Goal: Information Seeking & Learning: Find specific fact

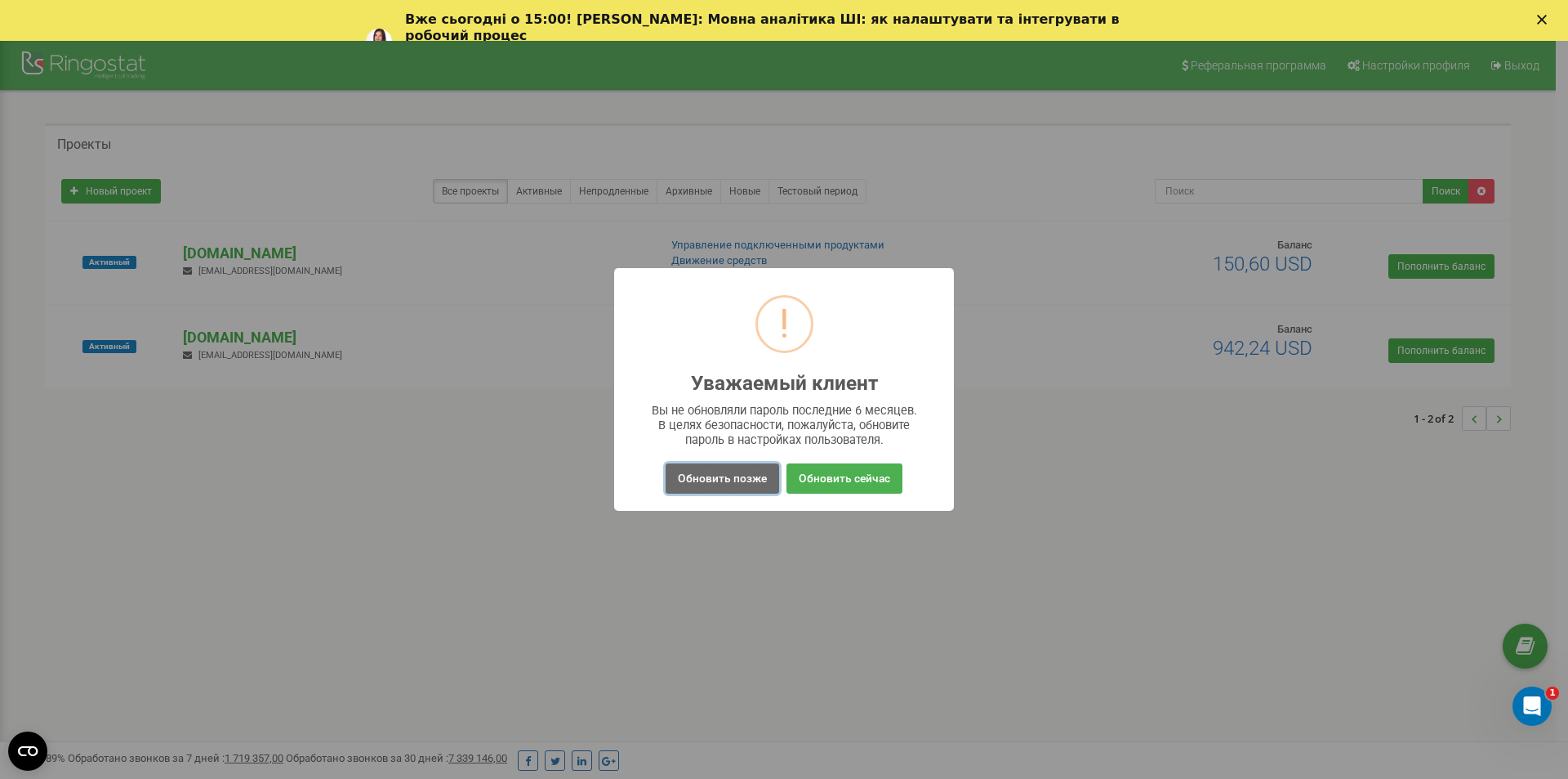
click at [765, 472] on button "Обновить позже" at bounding box center [723, 478] width 113 height 31
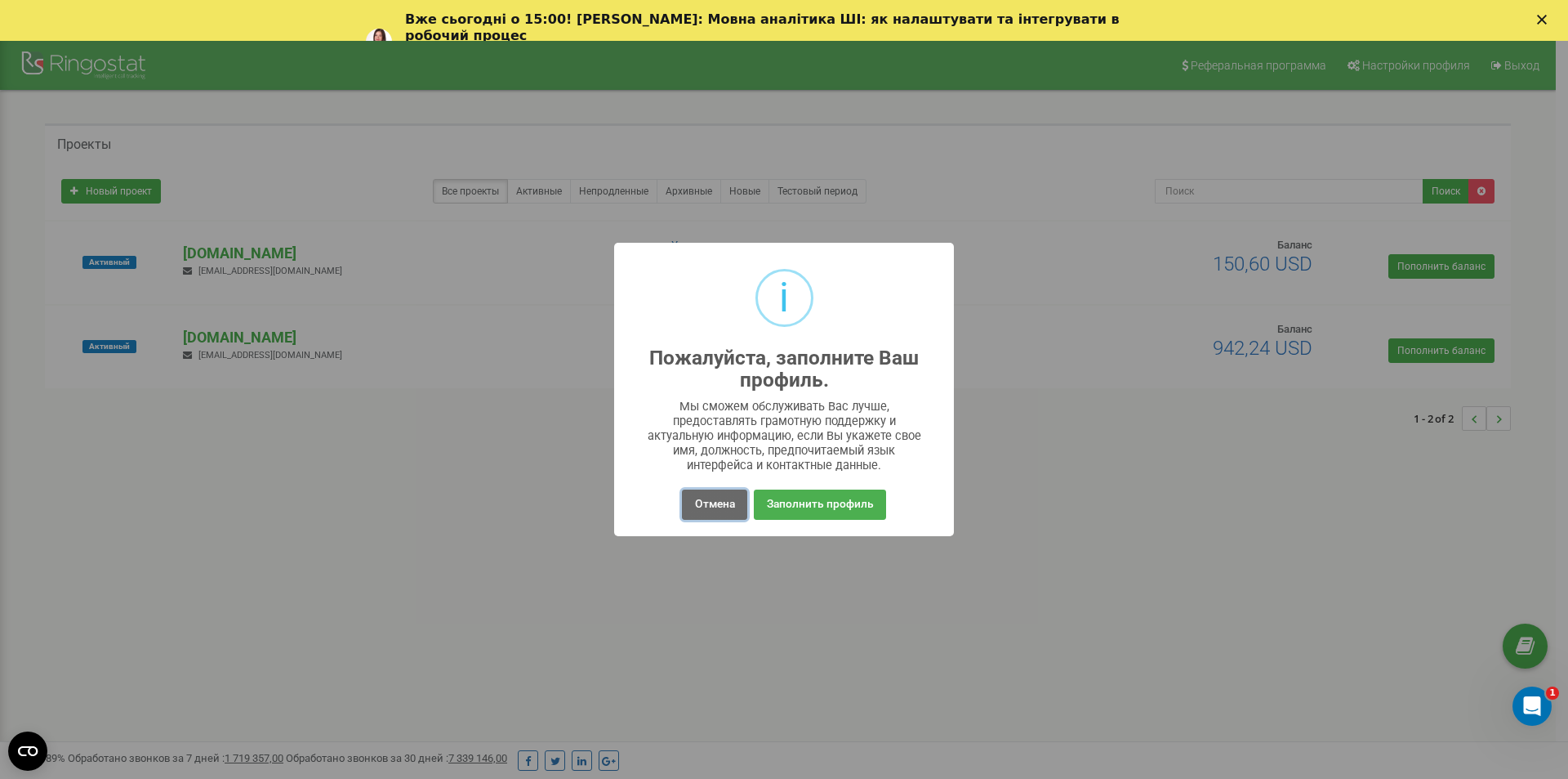
click at [697, 504] on button "Отмена" at bounding box center [714, 504] width 65 height 31
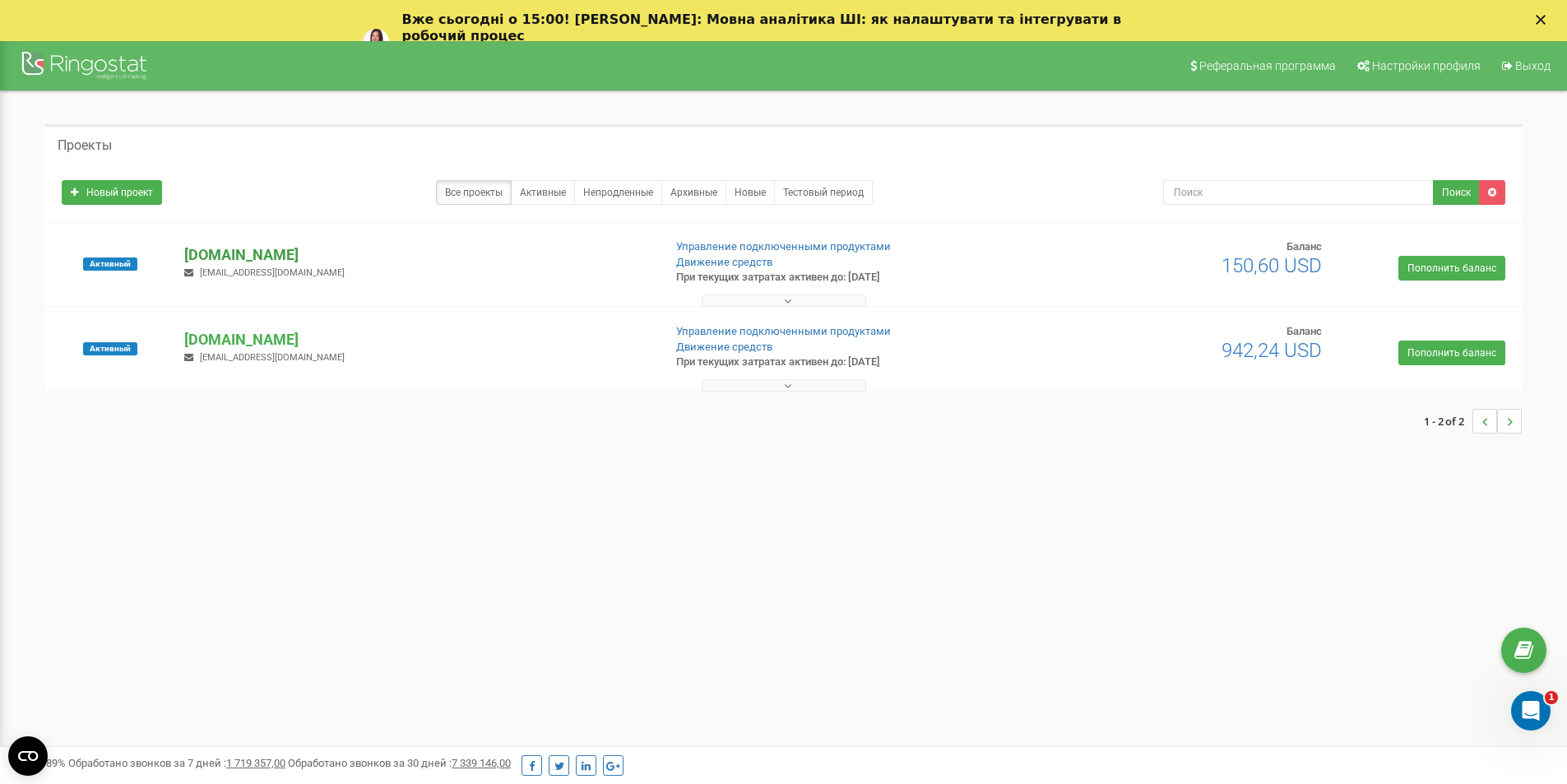
click at [239, 256] on p "[DOMAIN_NAME]" at bounding box center [417, 255] width 465 height 21
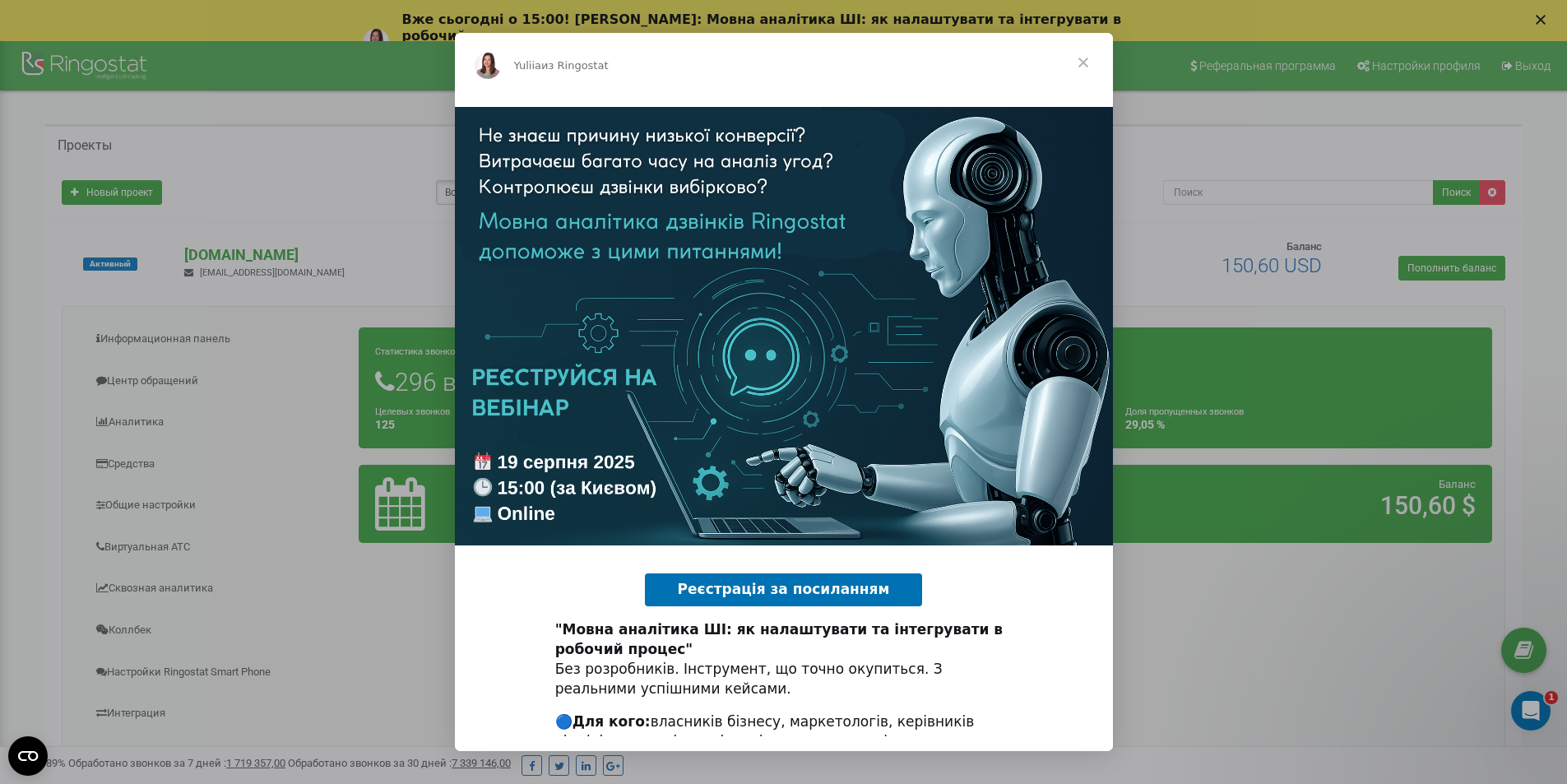
click at [1077, 64] on span "Закрыть" at bounding box center [1083, 62] width 59 height 59
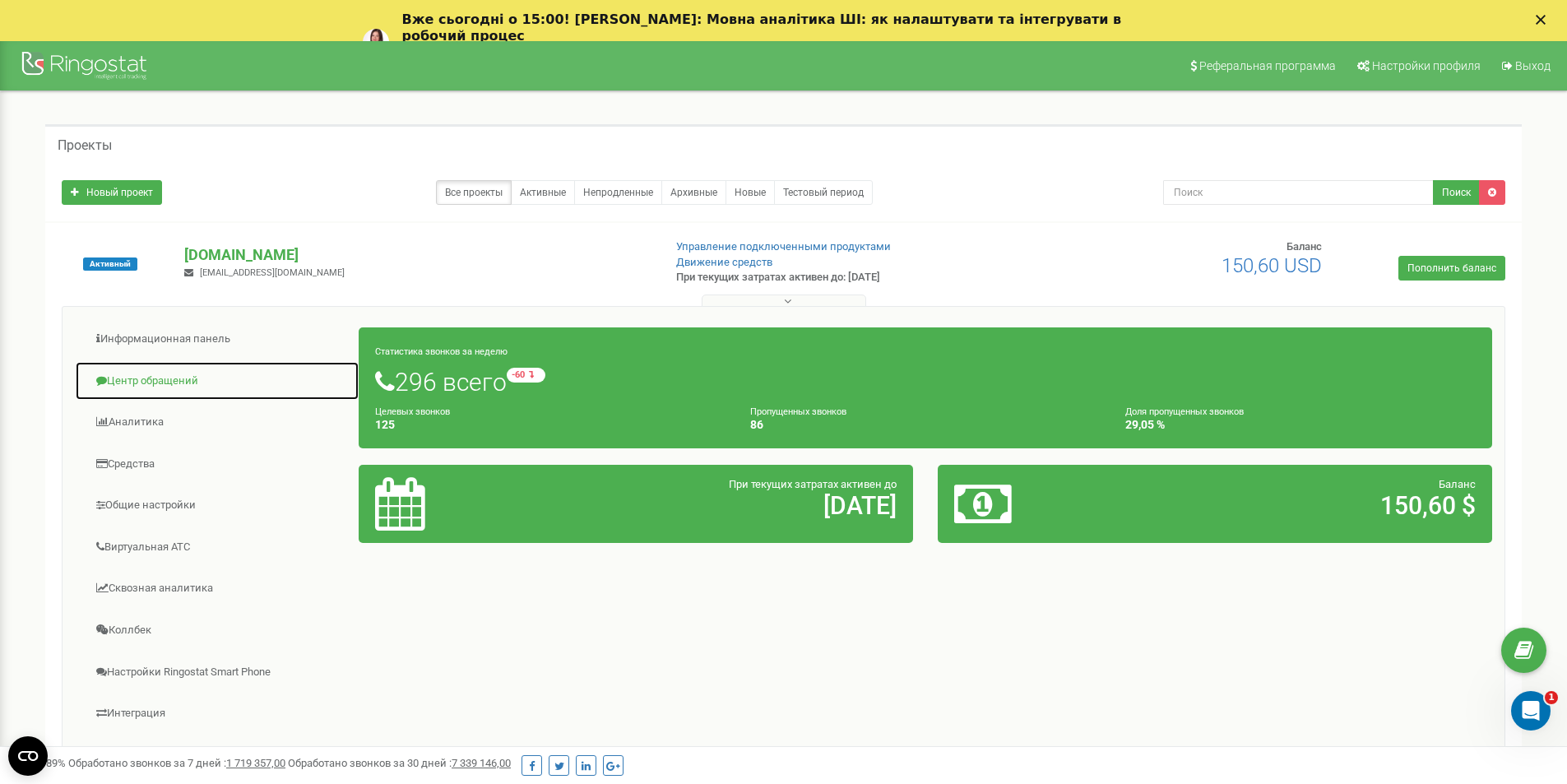
click at [187, 372] on link "Центр обращений" at bounding box center [217, 381] width 285 height 40
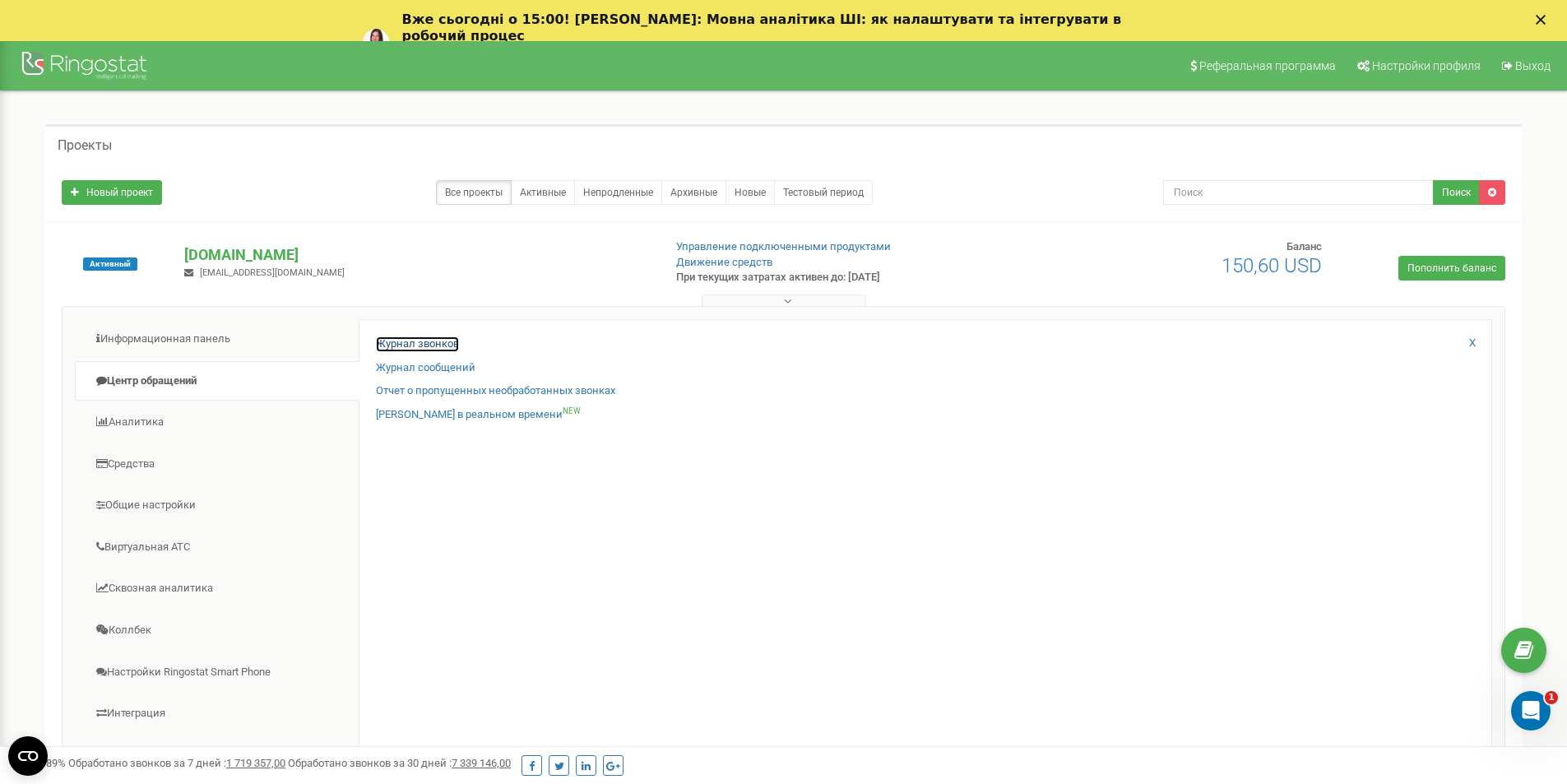
click at [400, 345] on link "Журнал звонков" at bounding box center [418, 345] width 83 height 16
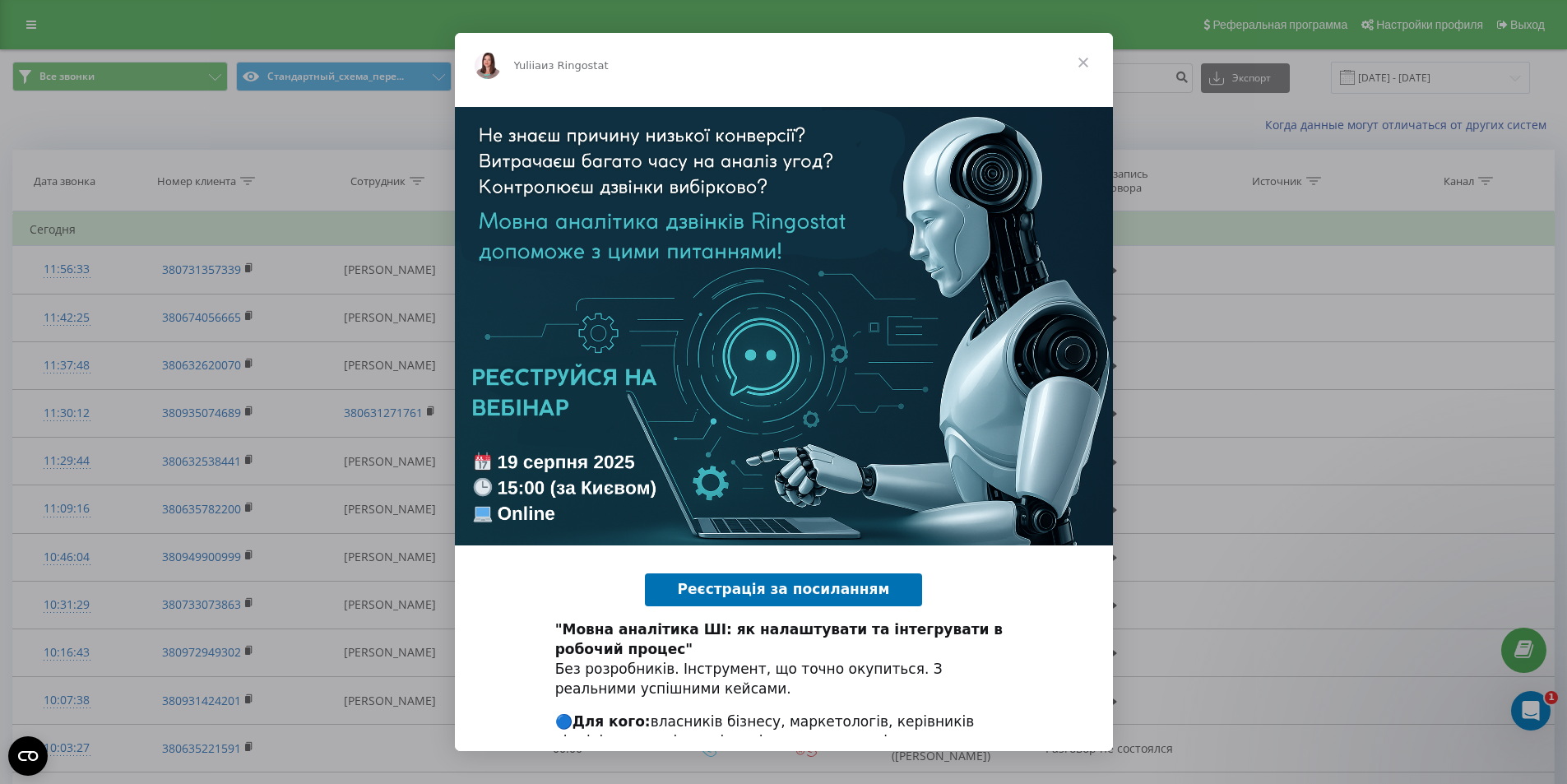
click at [1077, 68] on span "Закрыть" at bounding box center [1083, 62] width 59 height 59
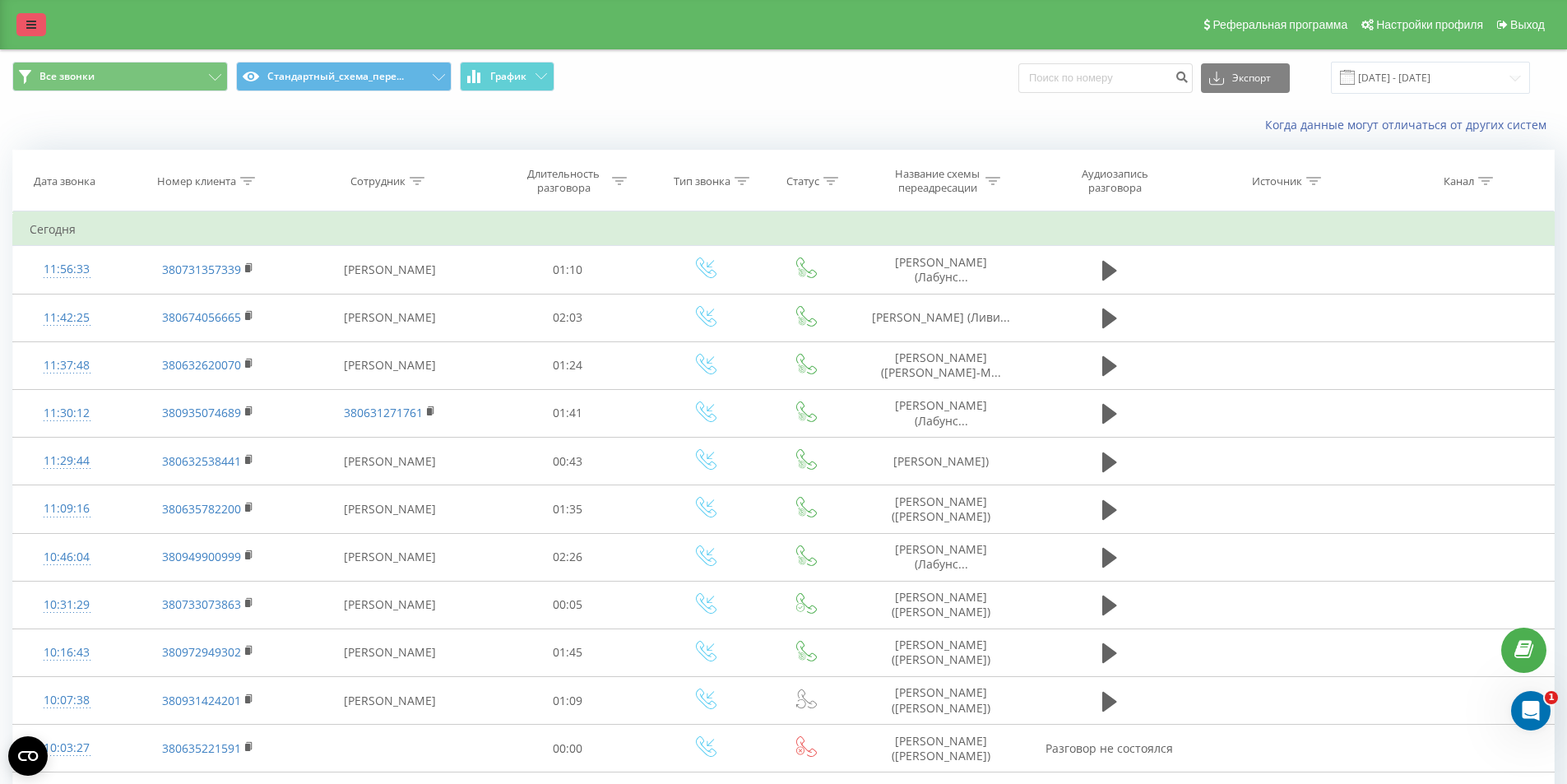
click at [22, 20] on link at bounding box center [32, 25] width 30 height 23
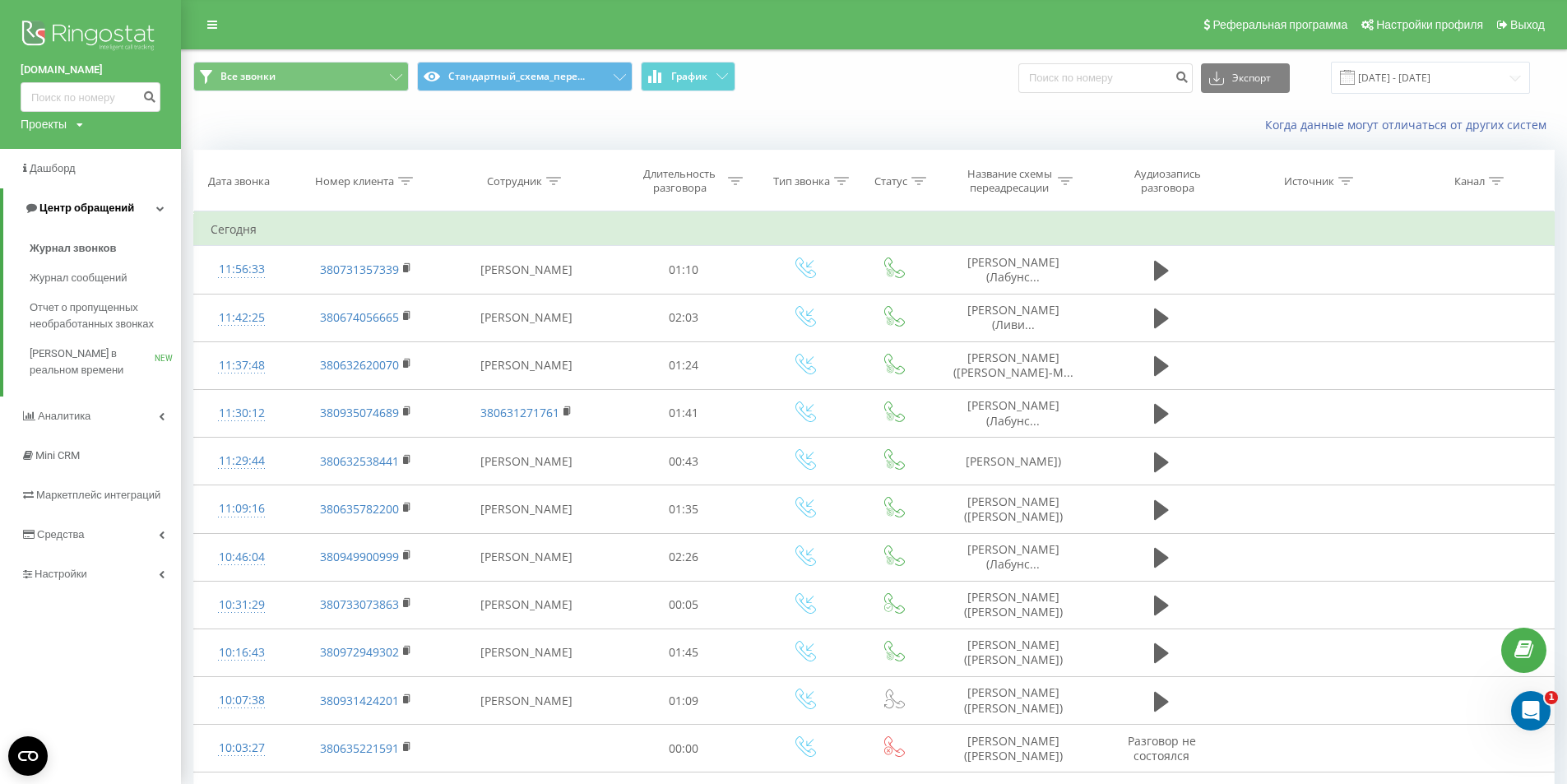
click at [80, 247] on span "Журнал звонков" at bounding box center [73, 248] width 86 height 17
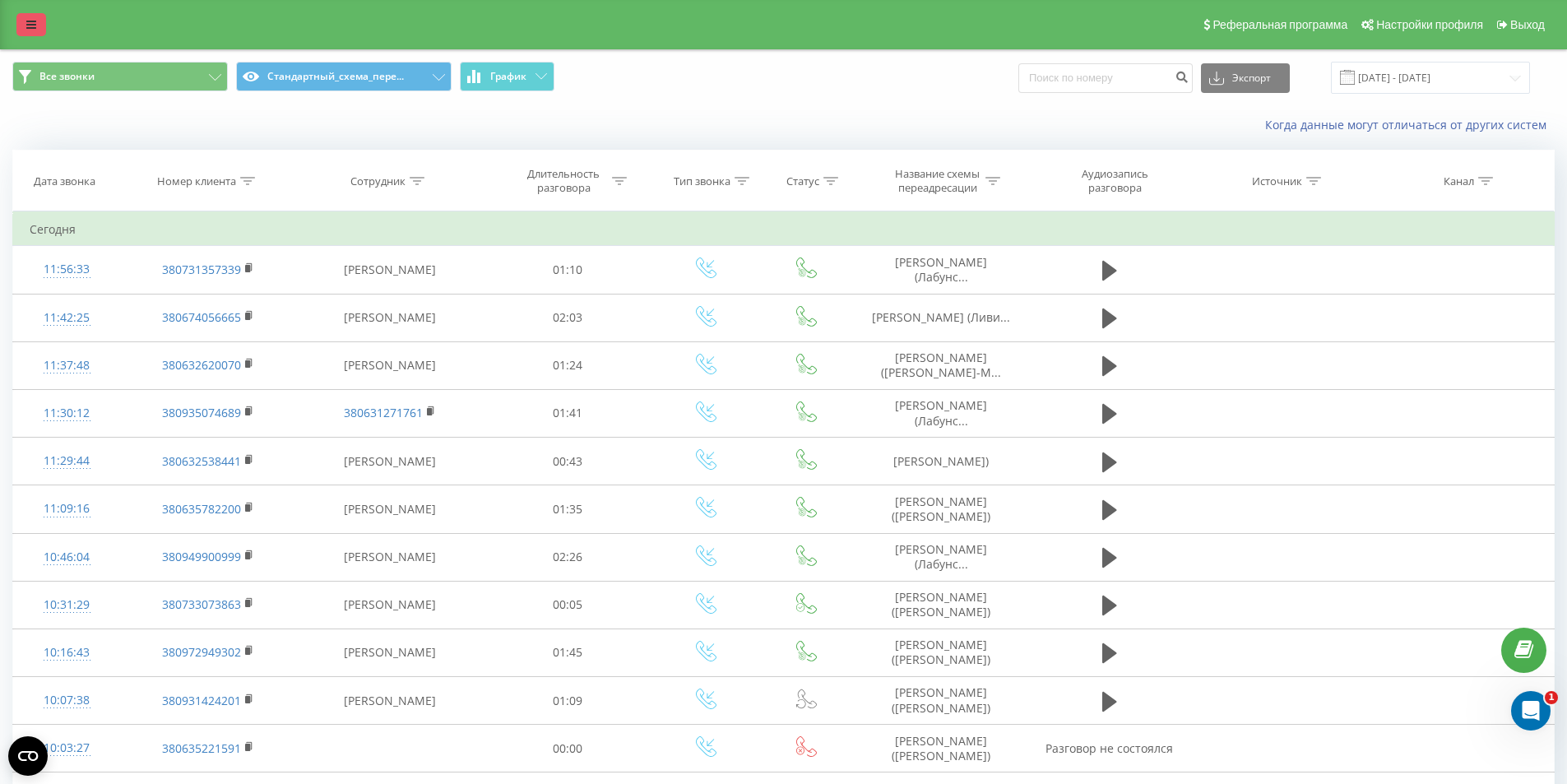
click at [34, 21] on icon at bounding box center [31, 25] width 10 height 11
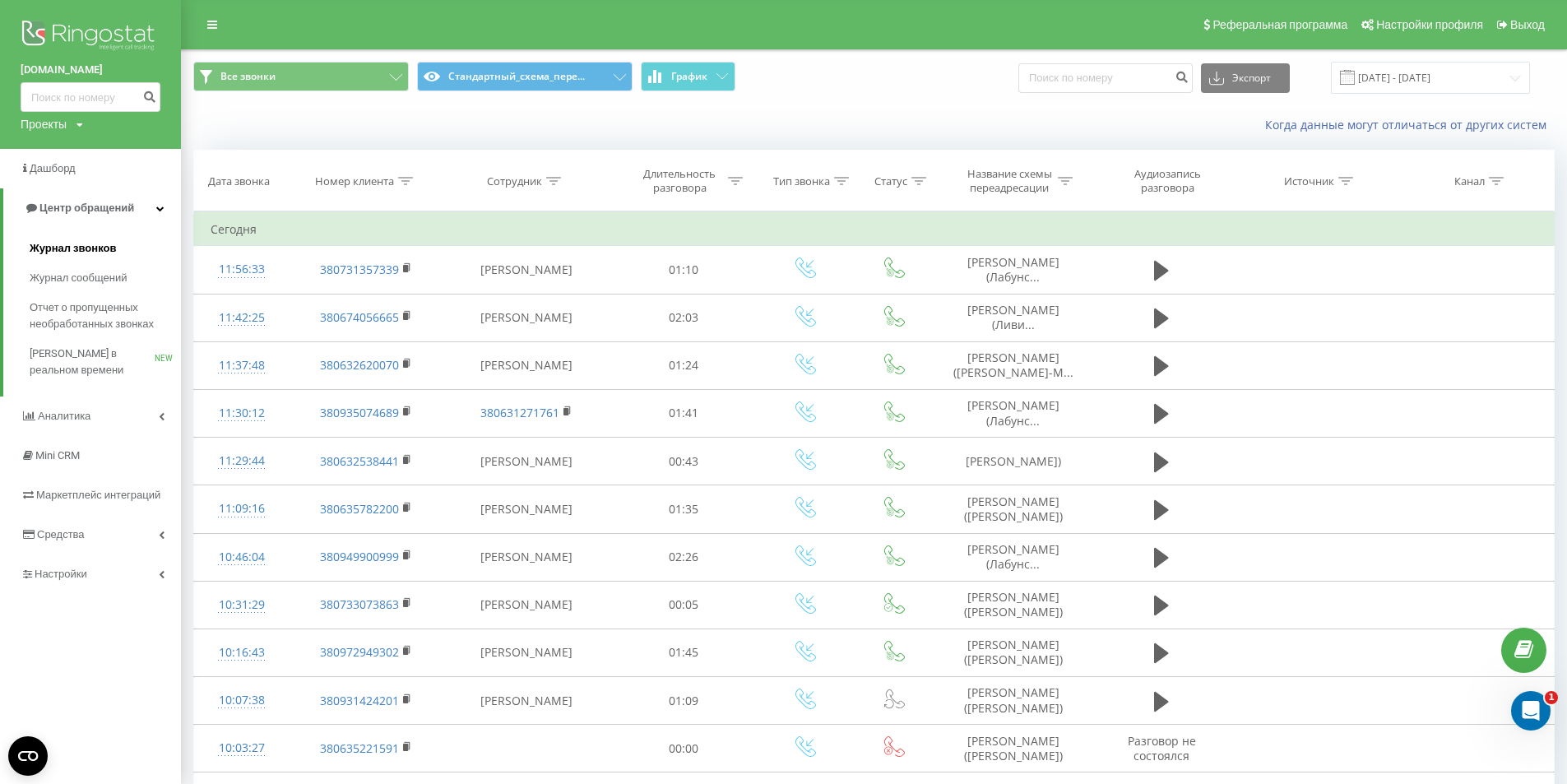
click at [100, 244] on span "Журнал звонков" at bounding box center [73, 248] width 86 height 17
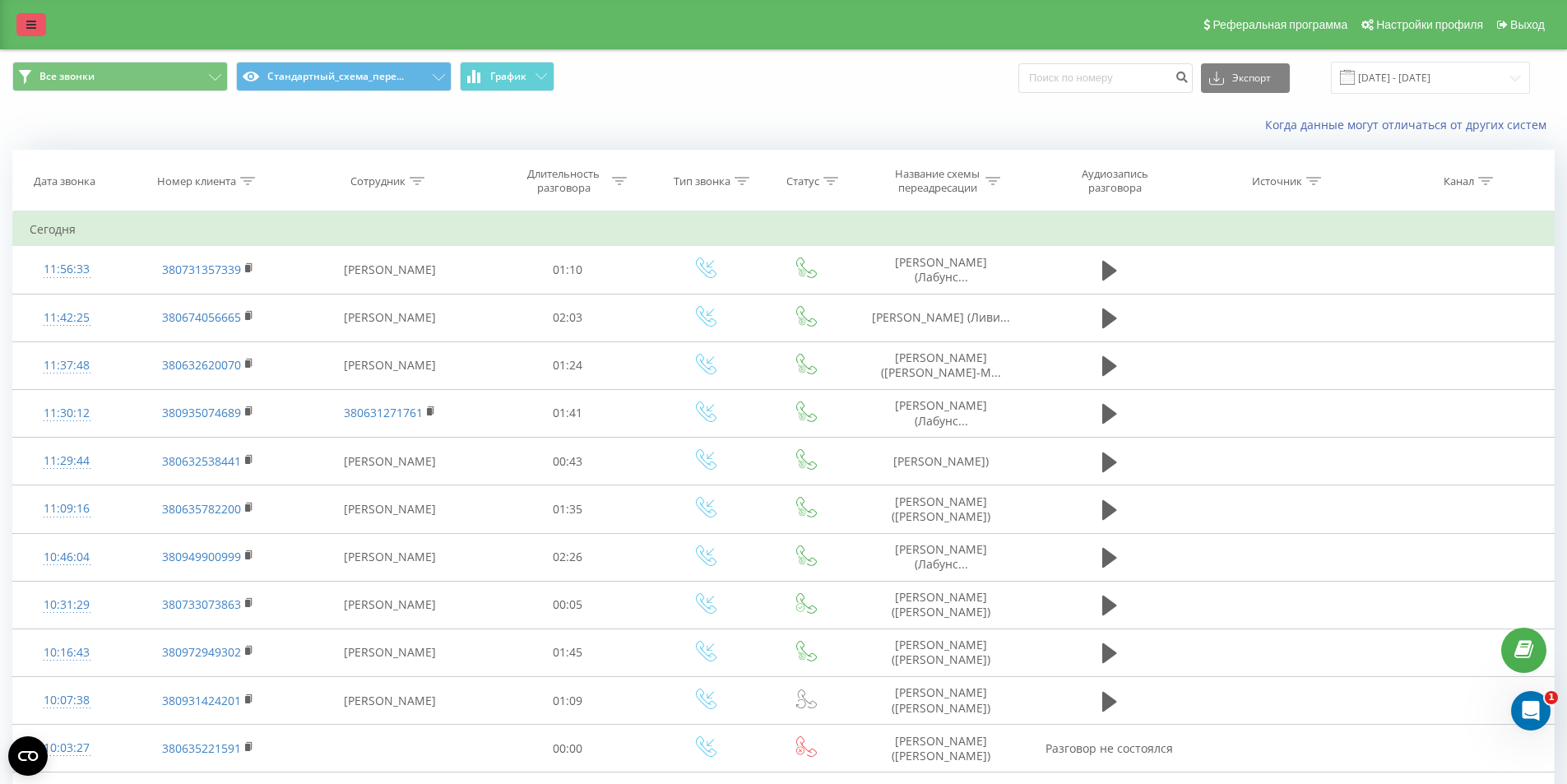
click at [34, 27] on icon at bounding box center [31, 25] width 10 height 11
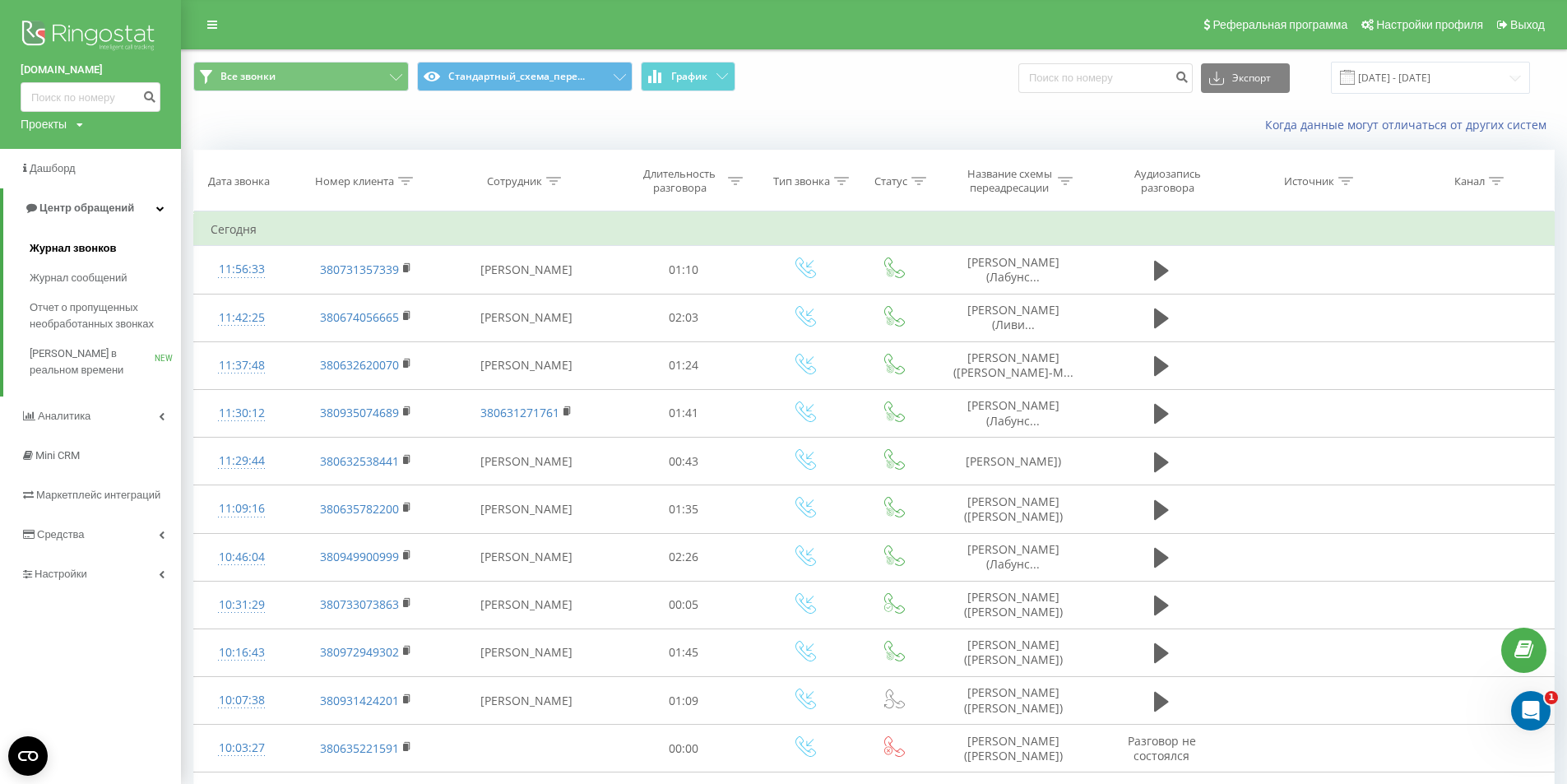
click at [98, 243] on span "Журнал звонков" at bounding box center [73, 248] width 86 height 17
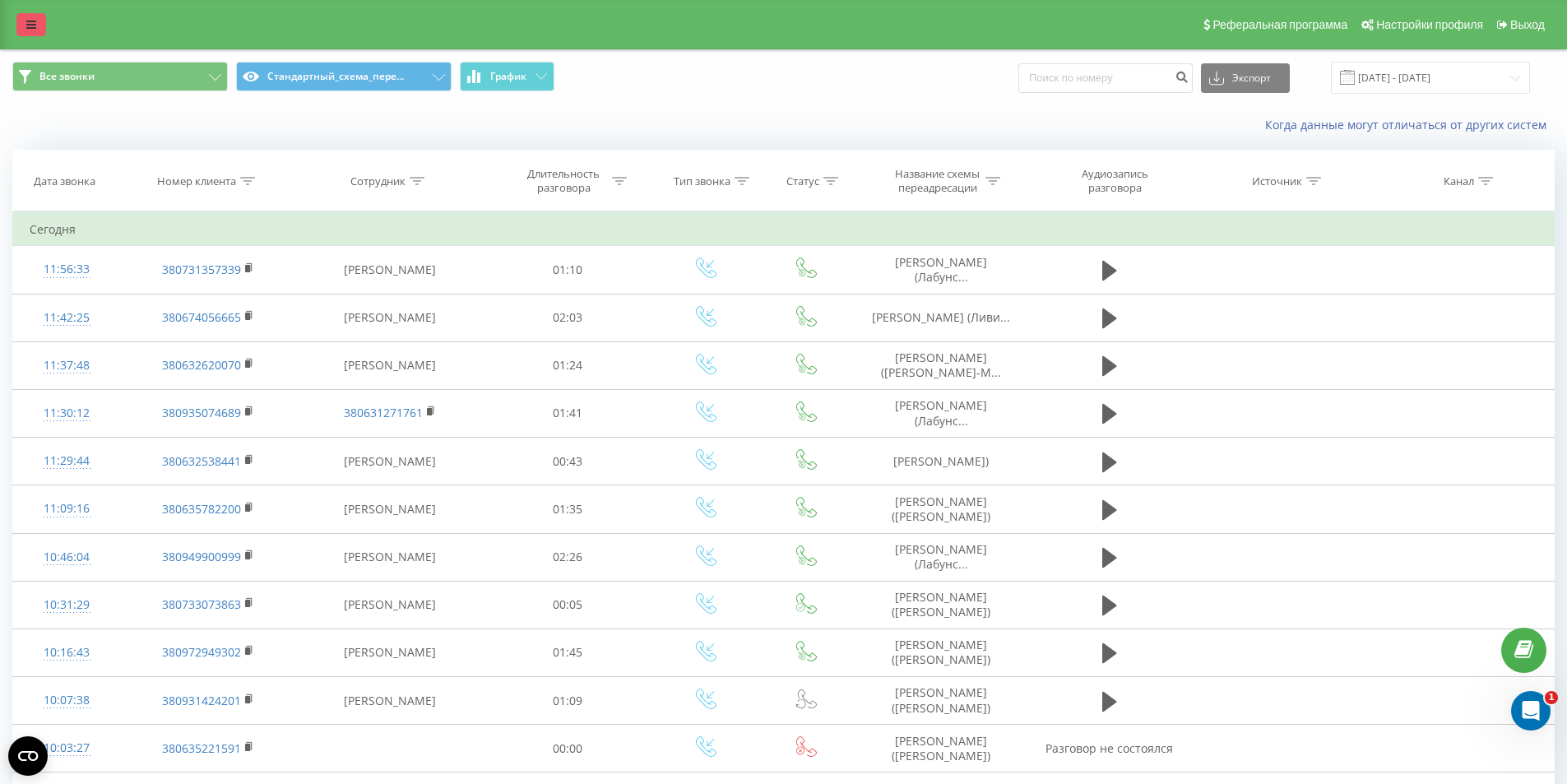
click at [25, 31] on link at bounding box center [32, 25] width 30 height 23
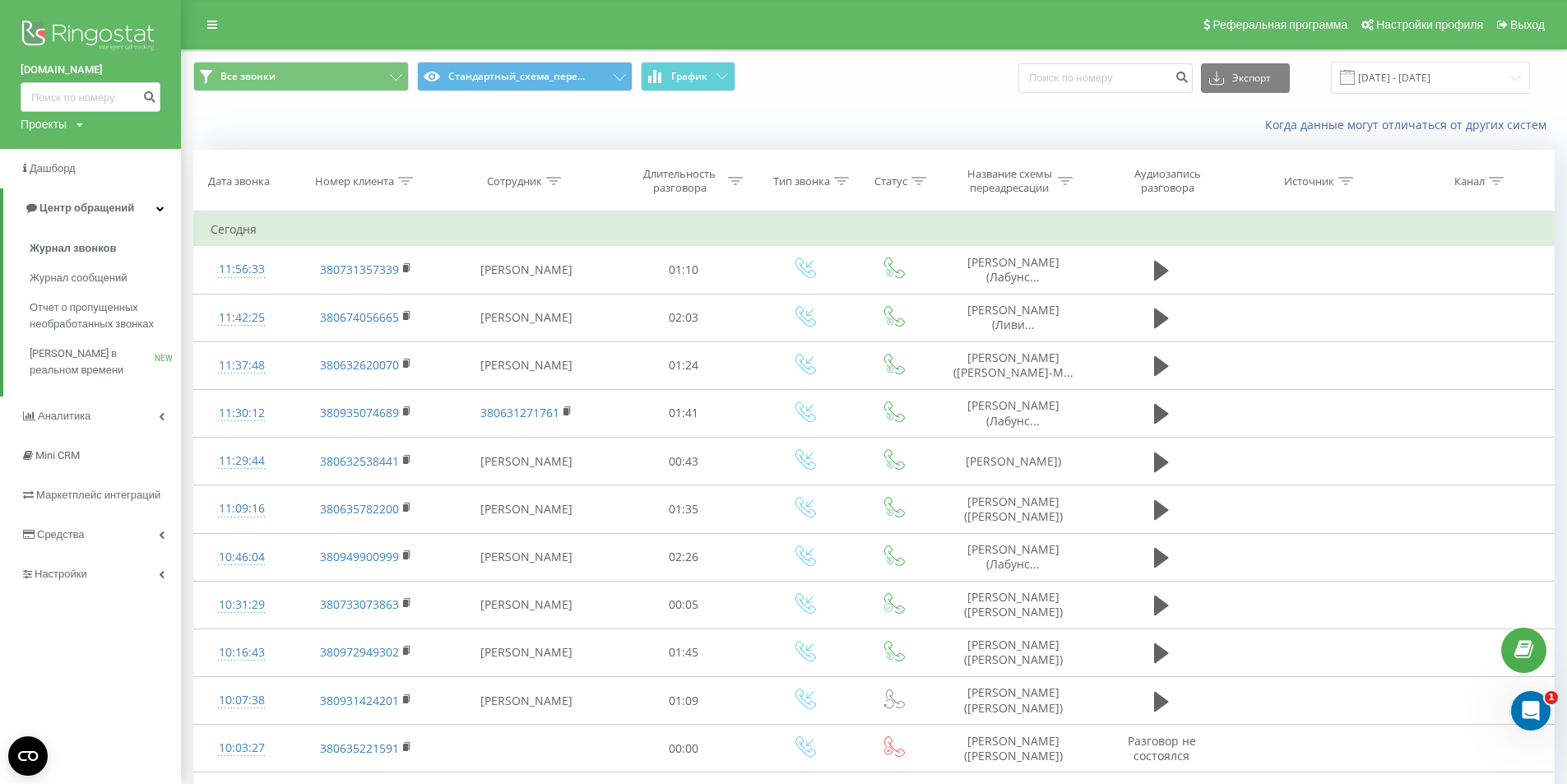
click at [83, 32] on img at bounding box center [90, 37] width 140 height 41
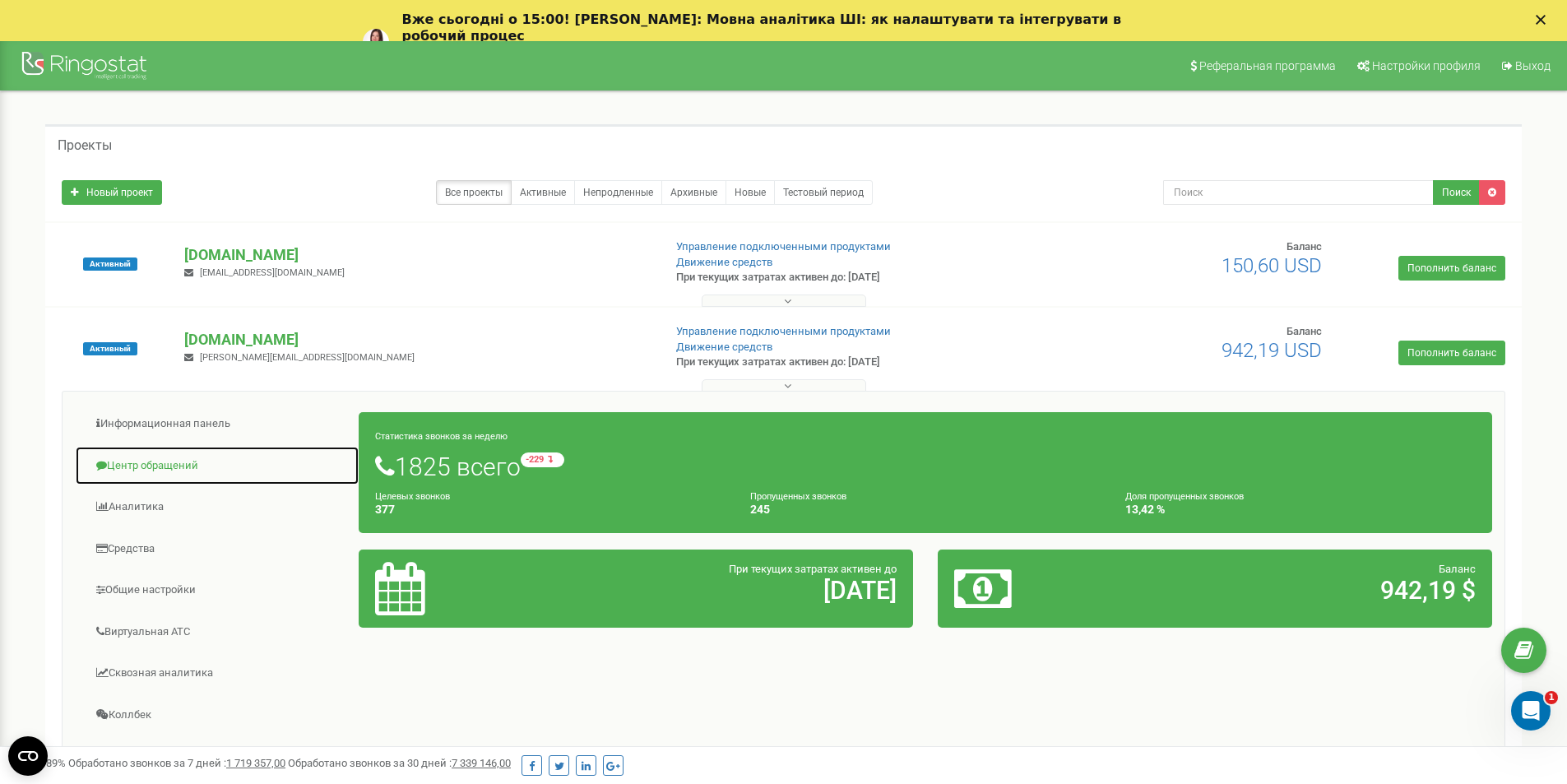
click at [189, 460] on link "Центр обращений" at bounding box center [217, 466] width 285 height 40
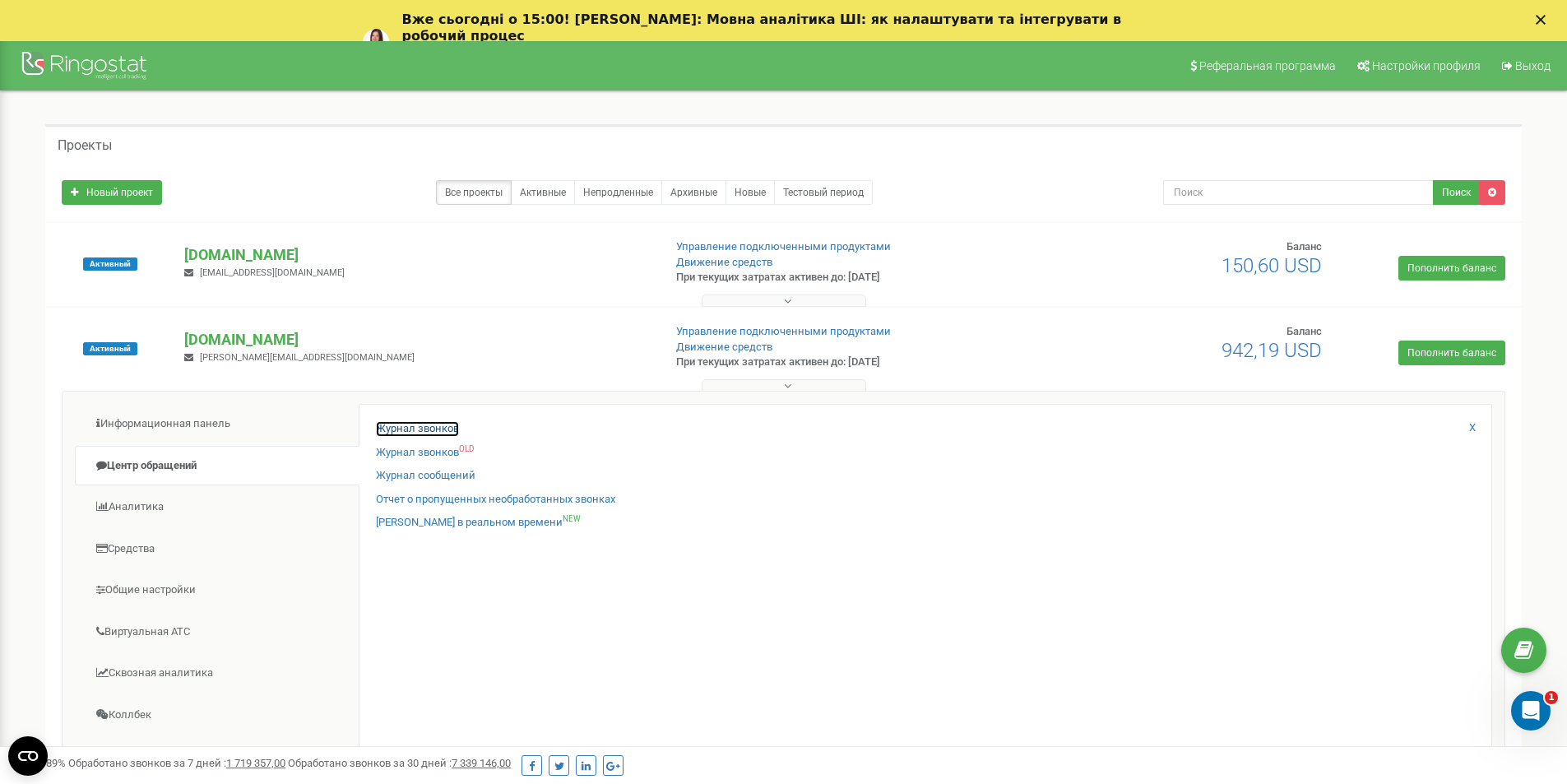
click at [403, 425] on link "Журнал звонков" at bounding box center [418, 429] width 83 height 16
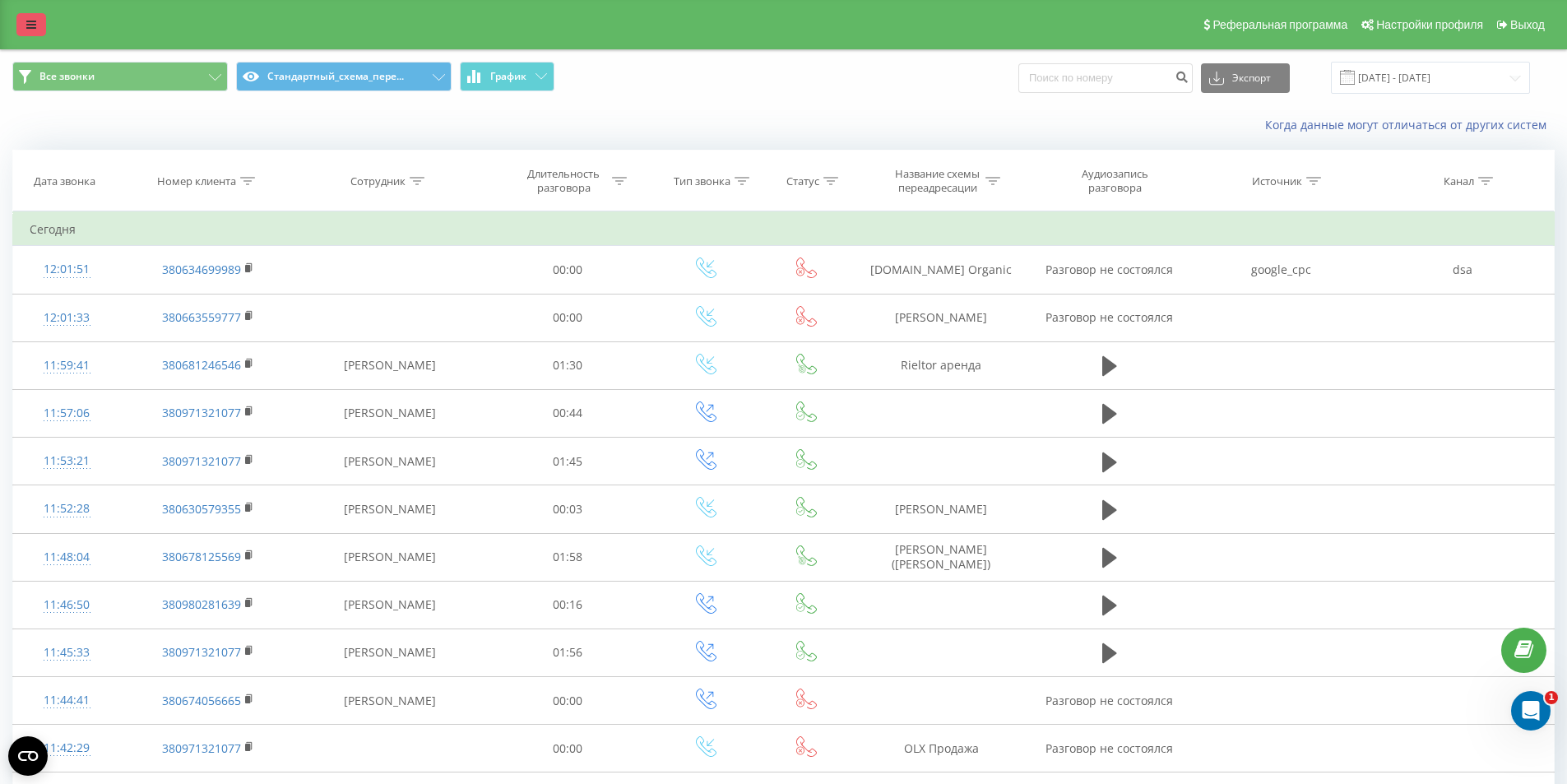
click at [27, 21] on icon at bounding box center [31, 25] width 10 height 11
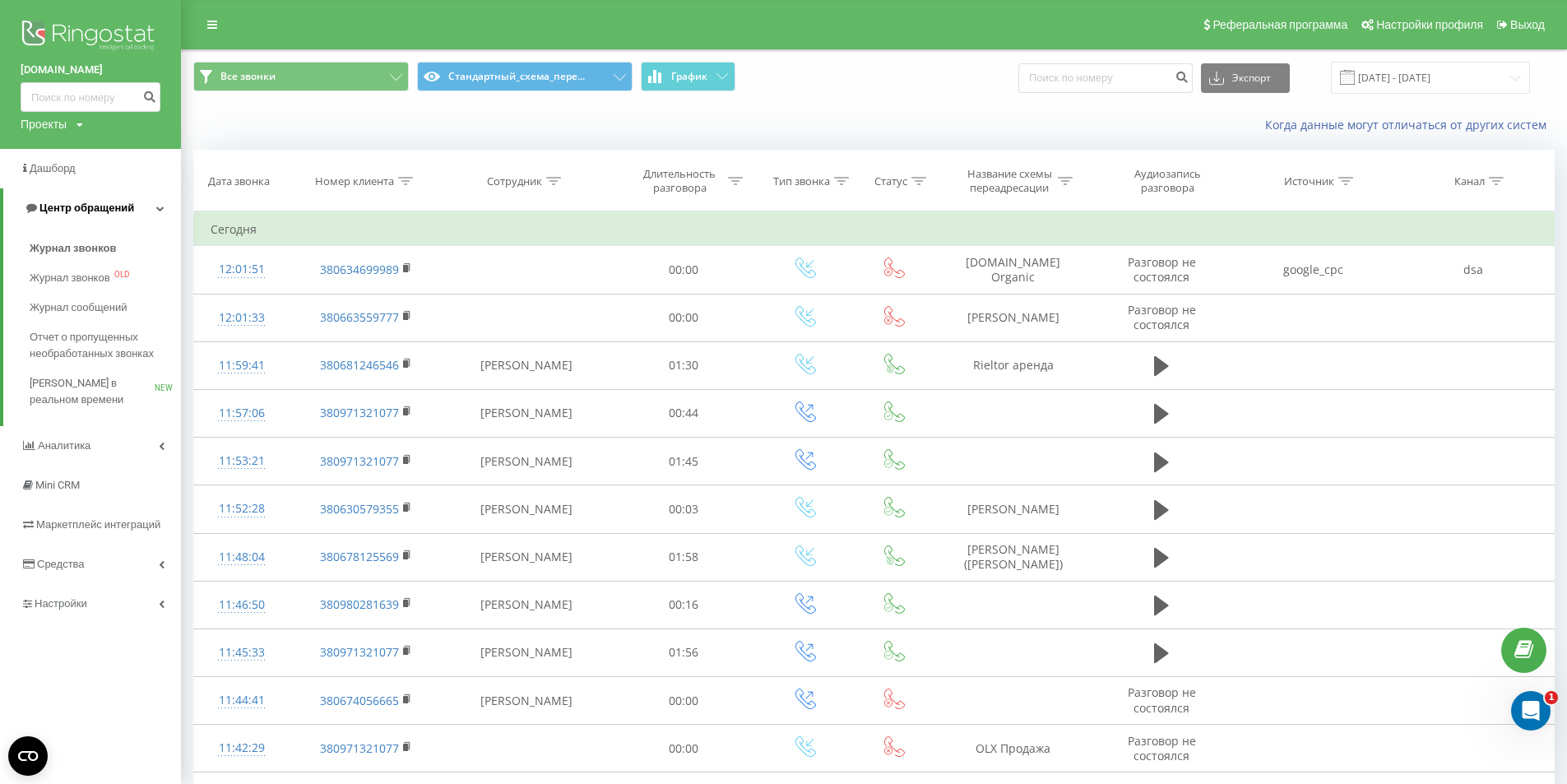
drag, startPoint x: 70, startPoint y: 236, endPoint x: 76, endPoint y: 226, distance: 11.7
click at [70, 237] on link "Журнал звонков" at bounding box center [106, 249] width 151 height 30
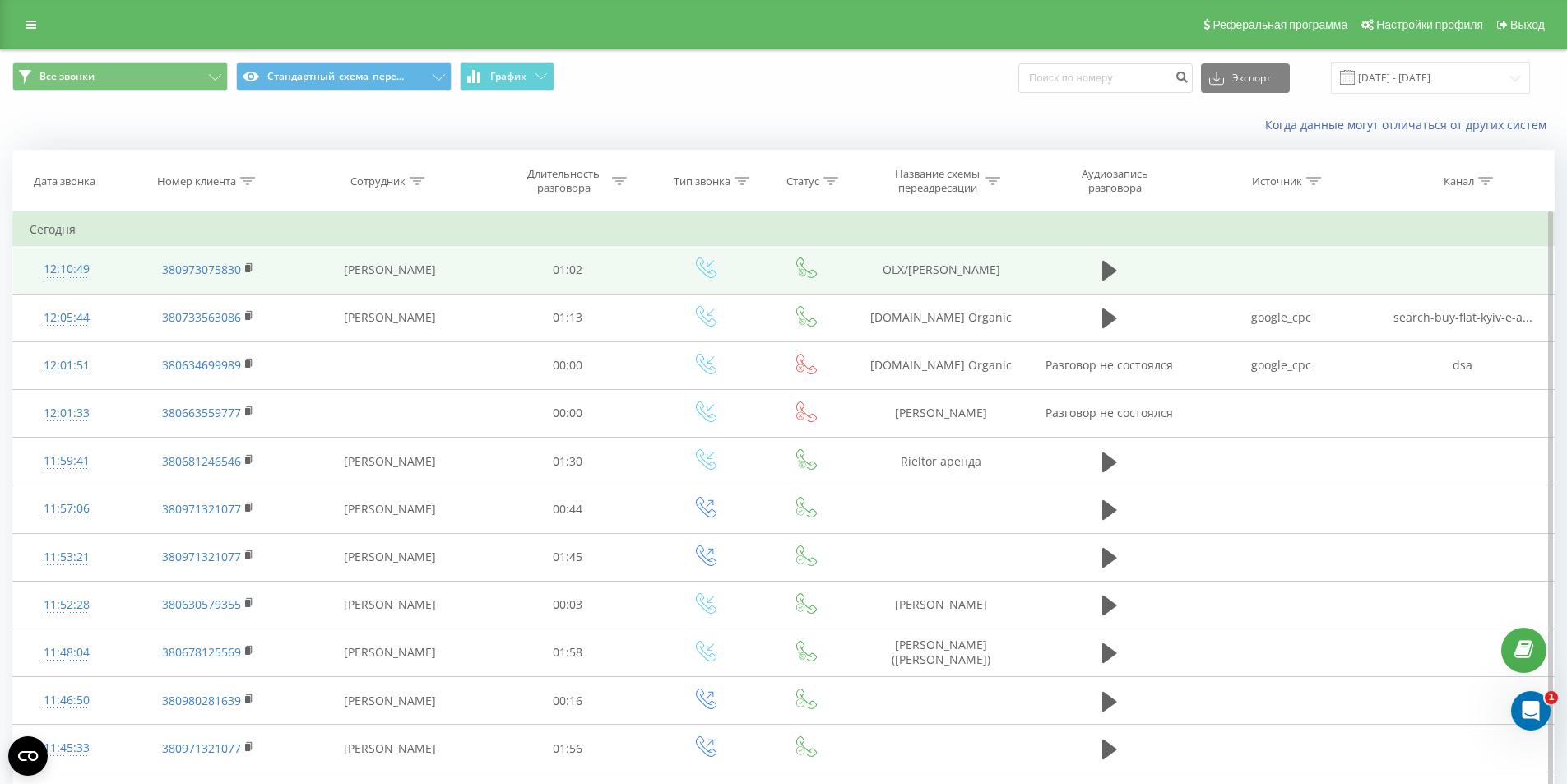
click at [926, 268] on td "OLX/DOM RIA Гармасар" at bounding box center [941, 270] width 175 height 47
copy tr "OLX/DOM RIA Гармасар"
click at [891, 268] on td "OLX/DOM RIA Гармасар" at bounding box center [941, 270] width 175 height 47
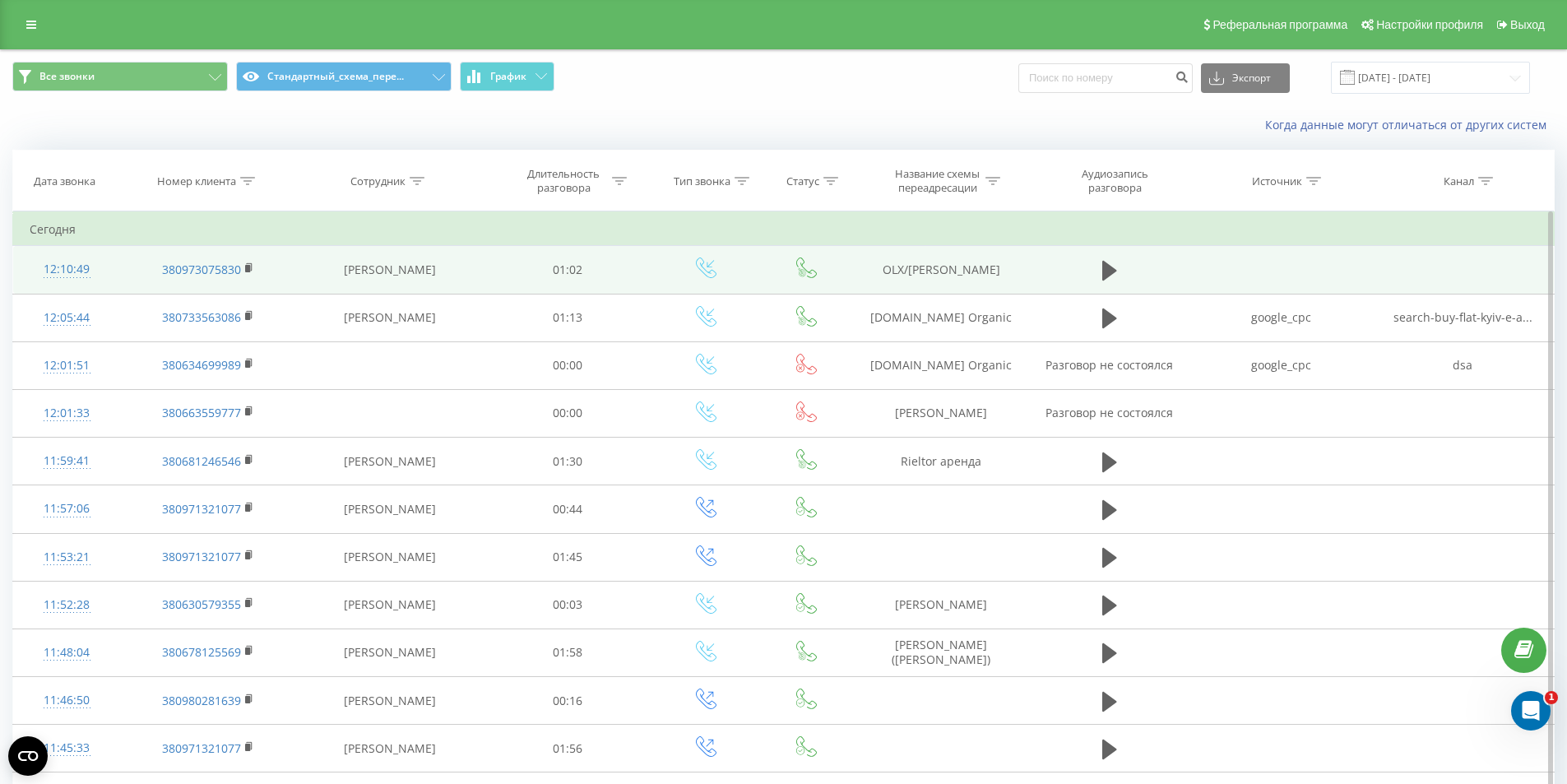
click at [891, 268] on td "OLX/DOM RIA Гармасар" at bounding box center [941, 270] width 175 height 47
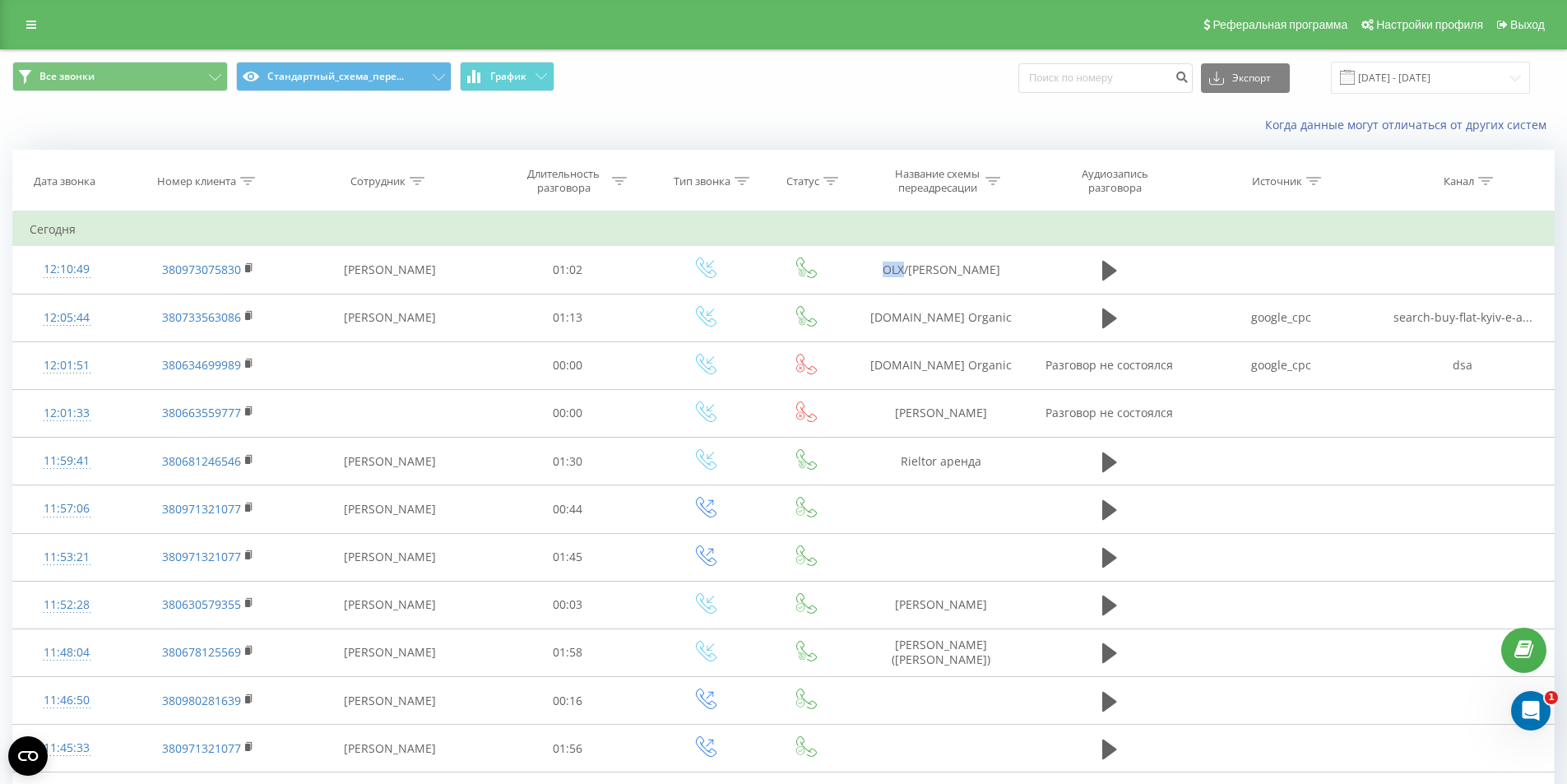
copy td "OLX"
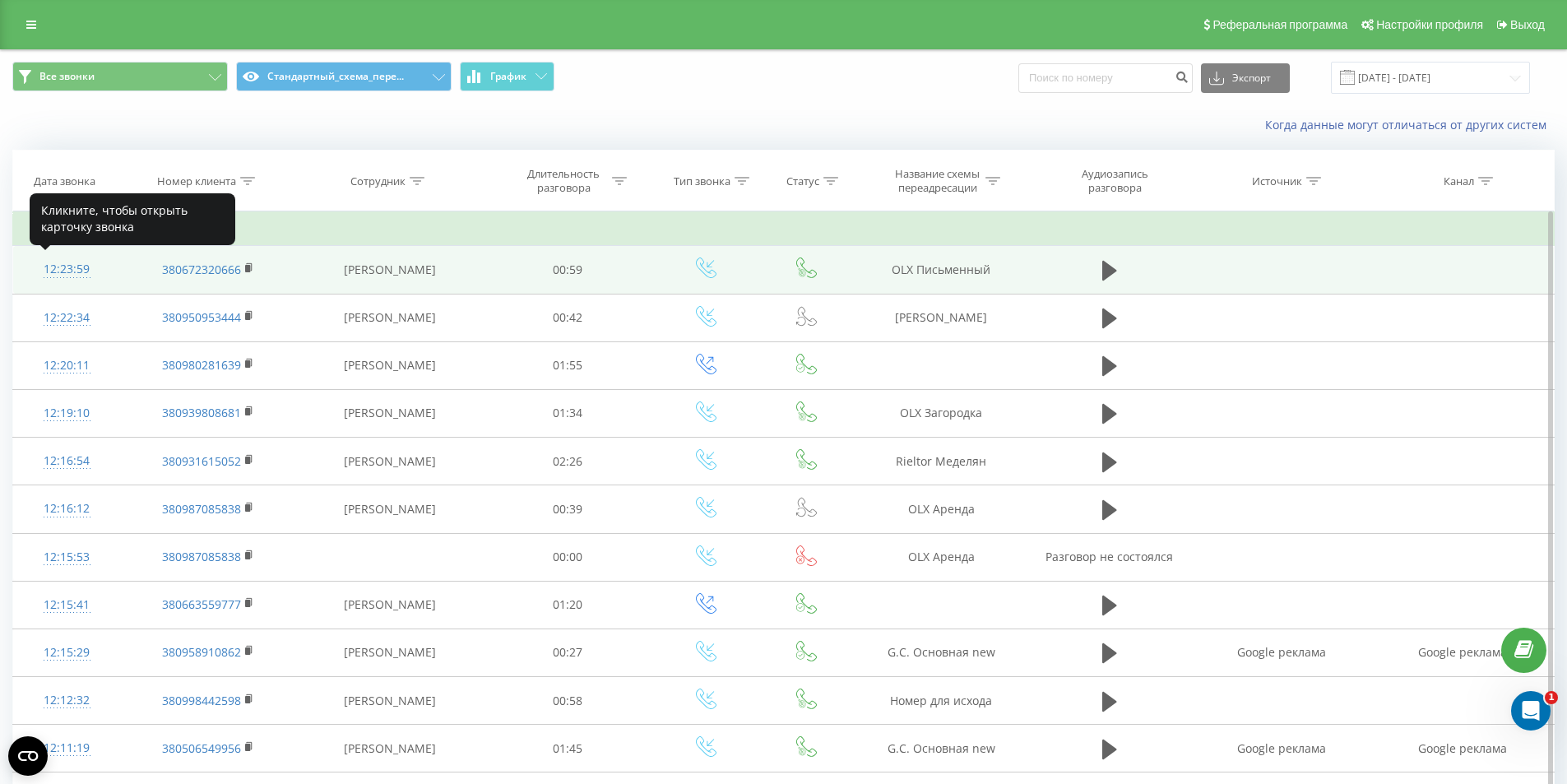
click at [68, 273] on div "12:23:59" at bounding box center [67, 269] width 74 height 32
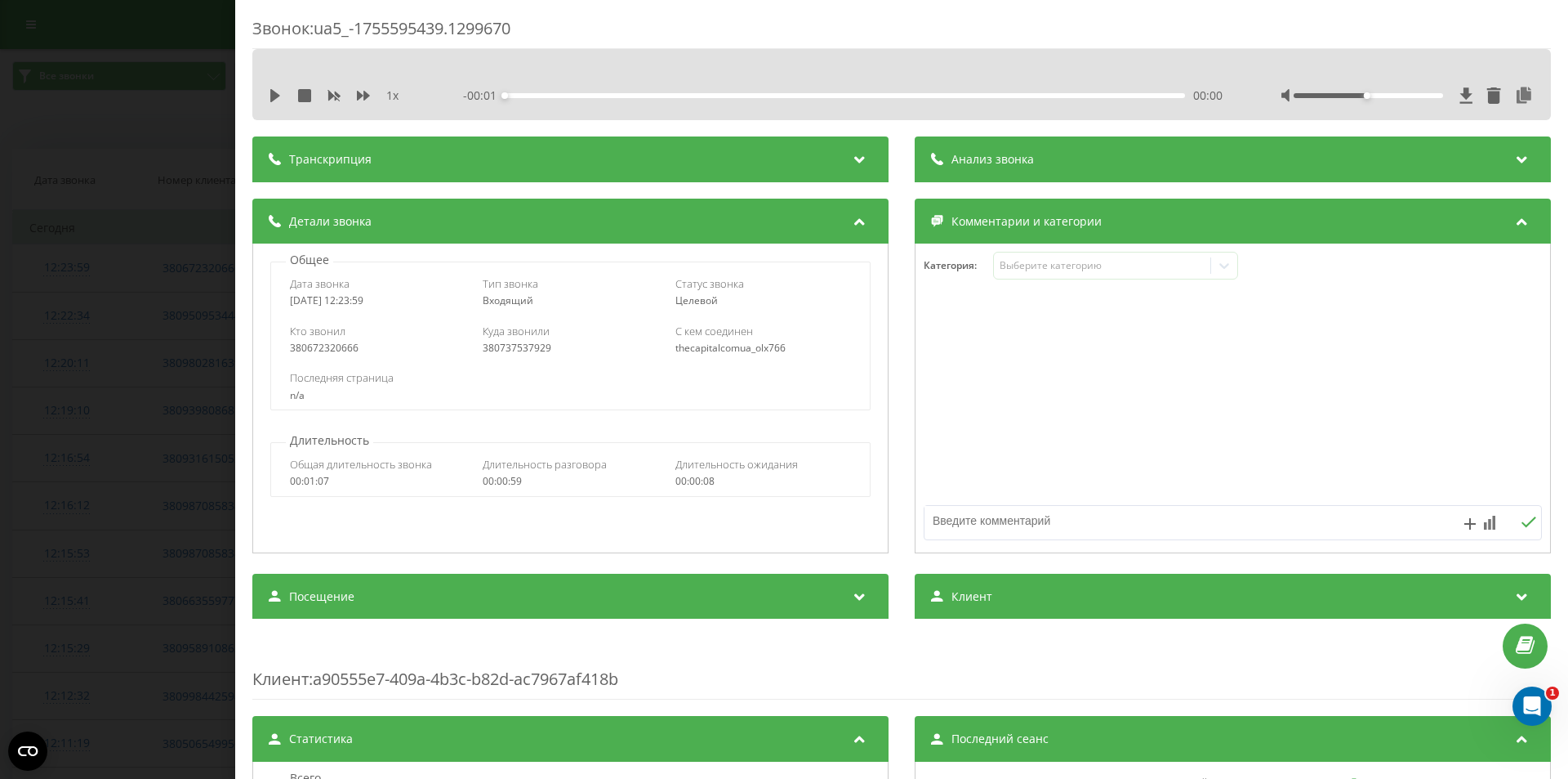
click at [499, 353] on div "380737537929" at bounding box center [570, 348] width 175 height 11
copy div "380737537929"
click at [170, 55] on div "Звонок : ua5_-1755595439.1299670 1 x - 00:59 00:00 00:00 Транскрипция Для анали…" at bounding box center [784, 390] width 1568 height 779
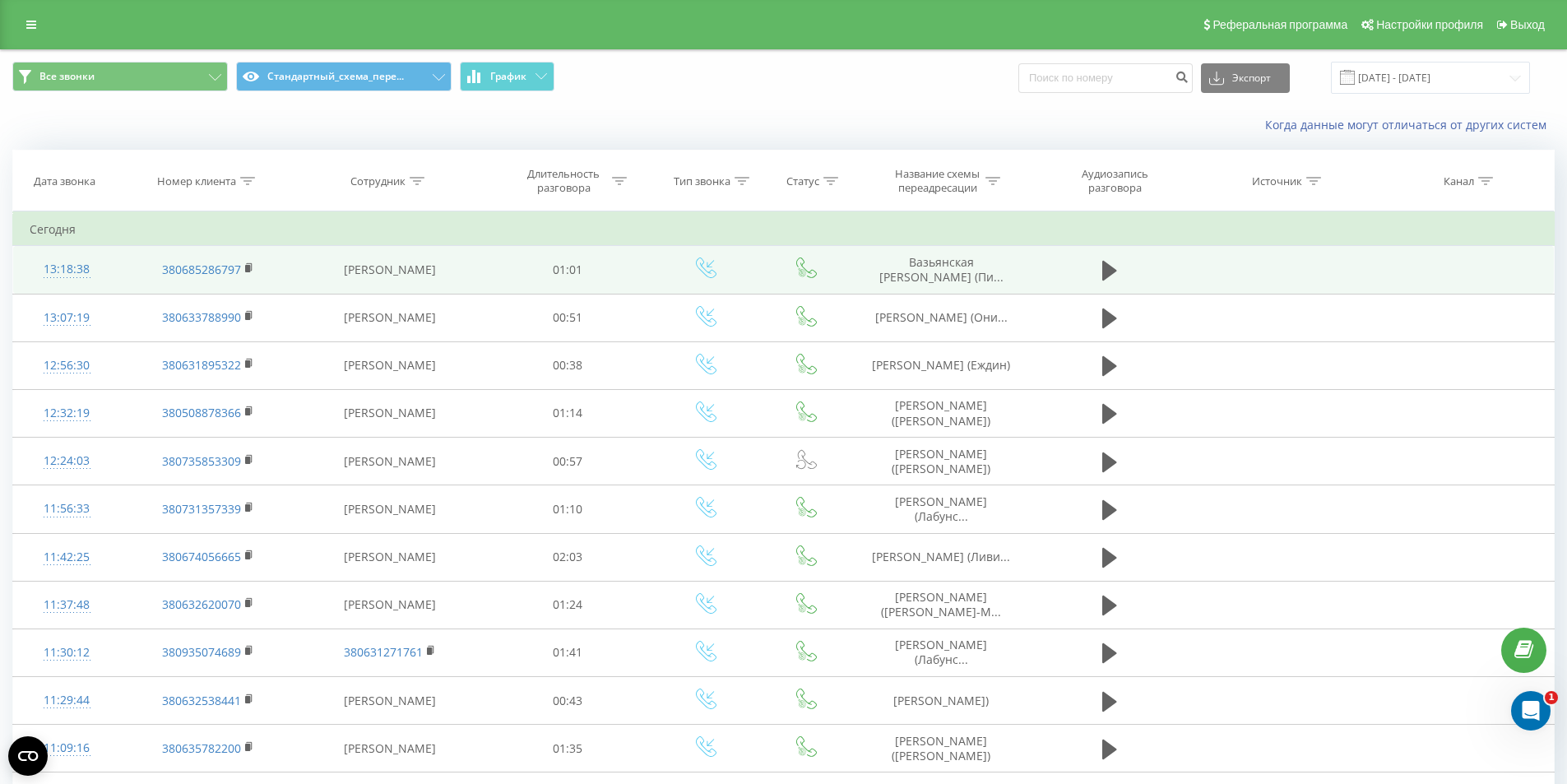
click at [937, 274] on span "Вазьянская [PERSON_NAME] (Пи..." at bounding box center [941, 269] width 124 height 31
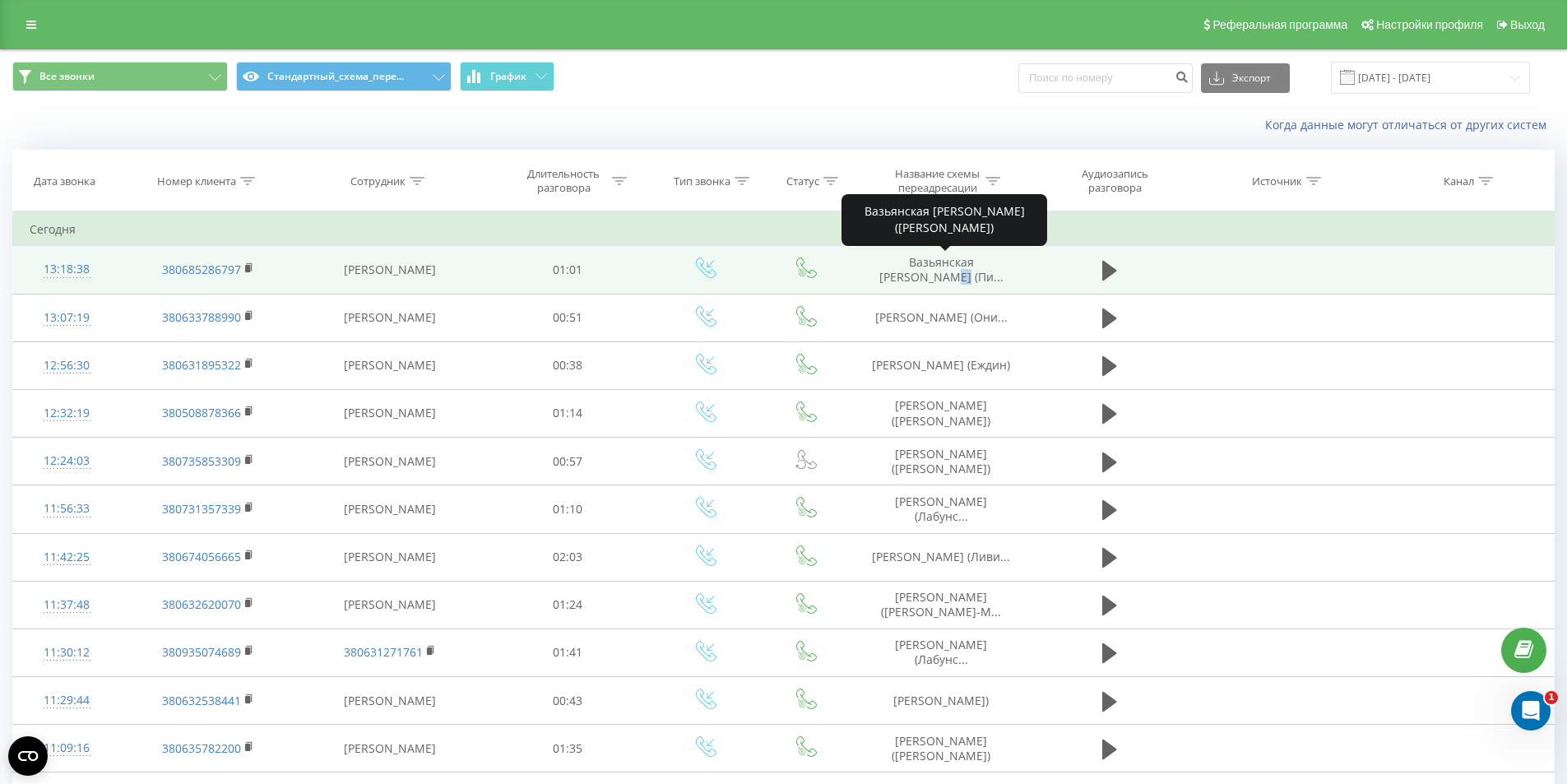
click at [937, 274] on span "Вазьянская [PERSON_NAME] (Пи..." at bounding box center [941, 269] width 124 height 31
click at [926, 259] on span "Вазьянская [PERSON_NAME] (Пи..." at bounding box center [941, 269] width 124 height 31
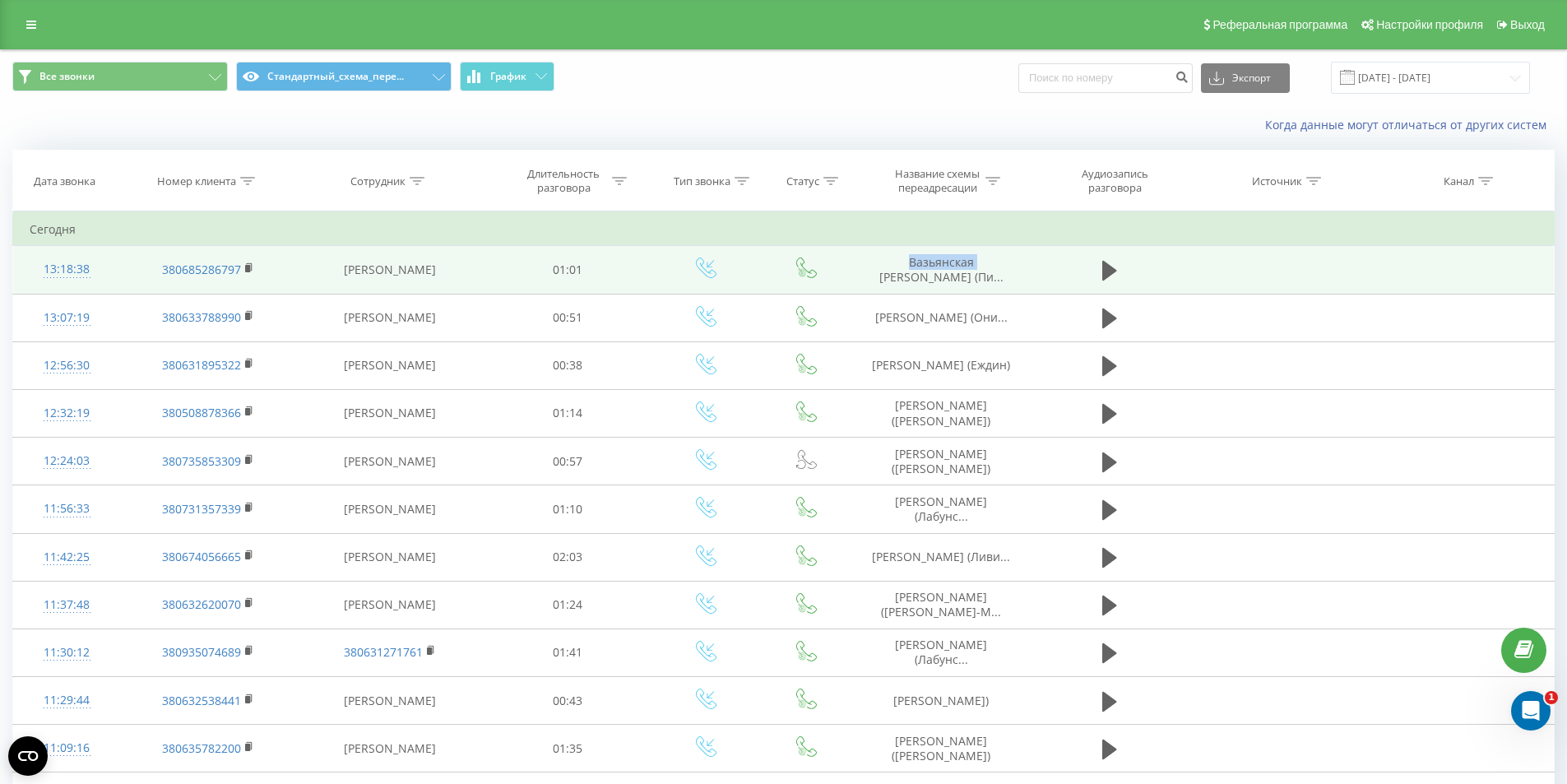
click at [926, 259] on span "Вазьянская [PERSON_NAME] (Пи..." at bounding box center [941, 269] width 124 height 31
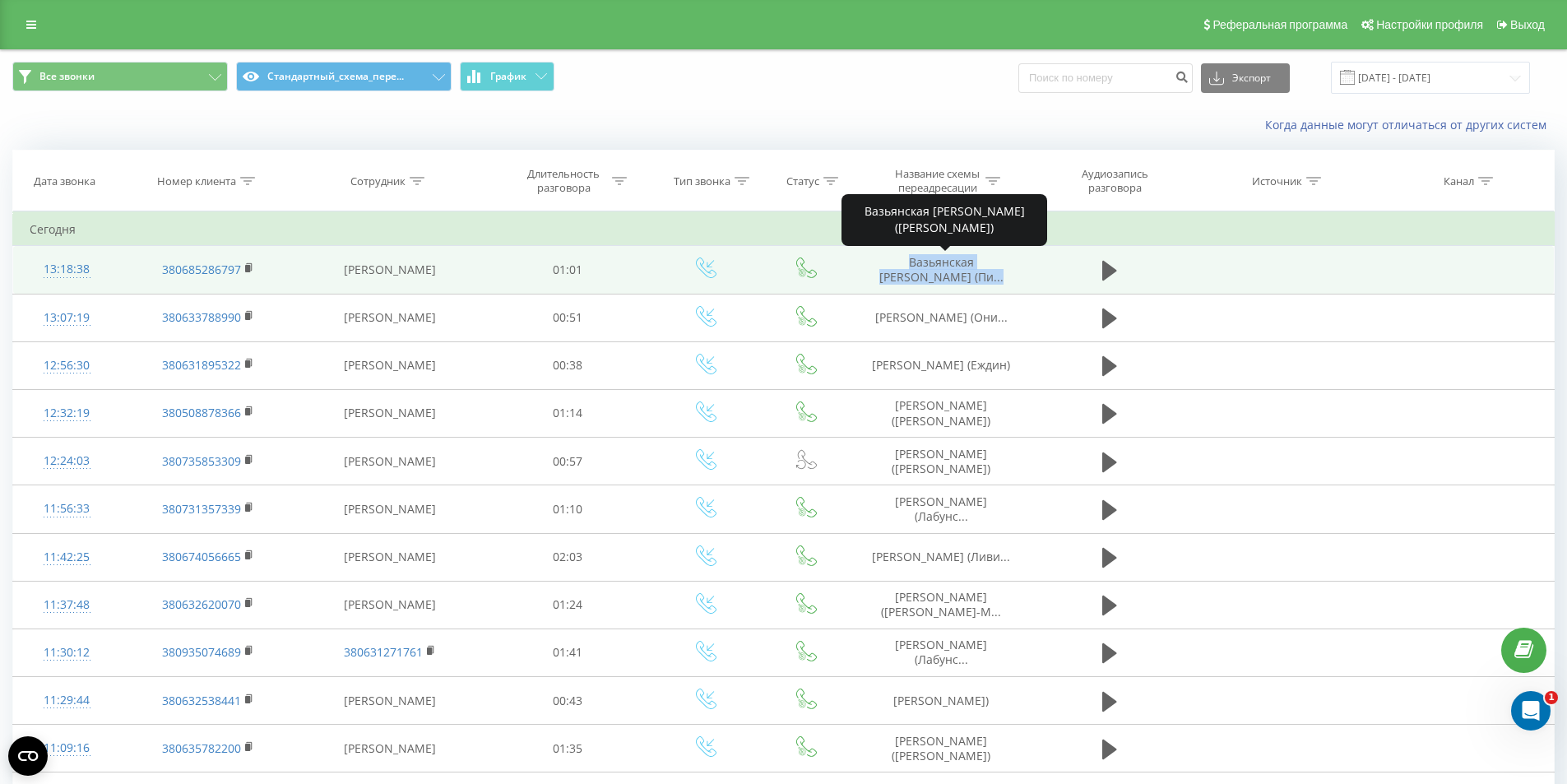
click at [926, 259] on span "Вазьянская [PERSON_NAME] (Пи..." at bounding box center [941, 269] width 124 height 31
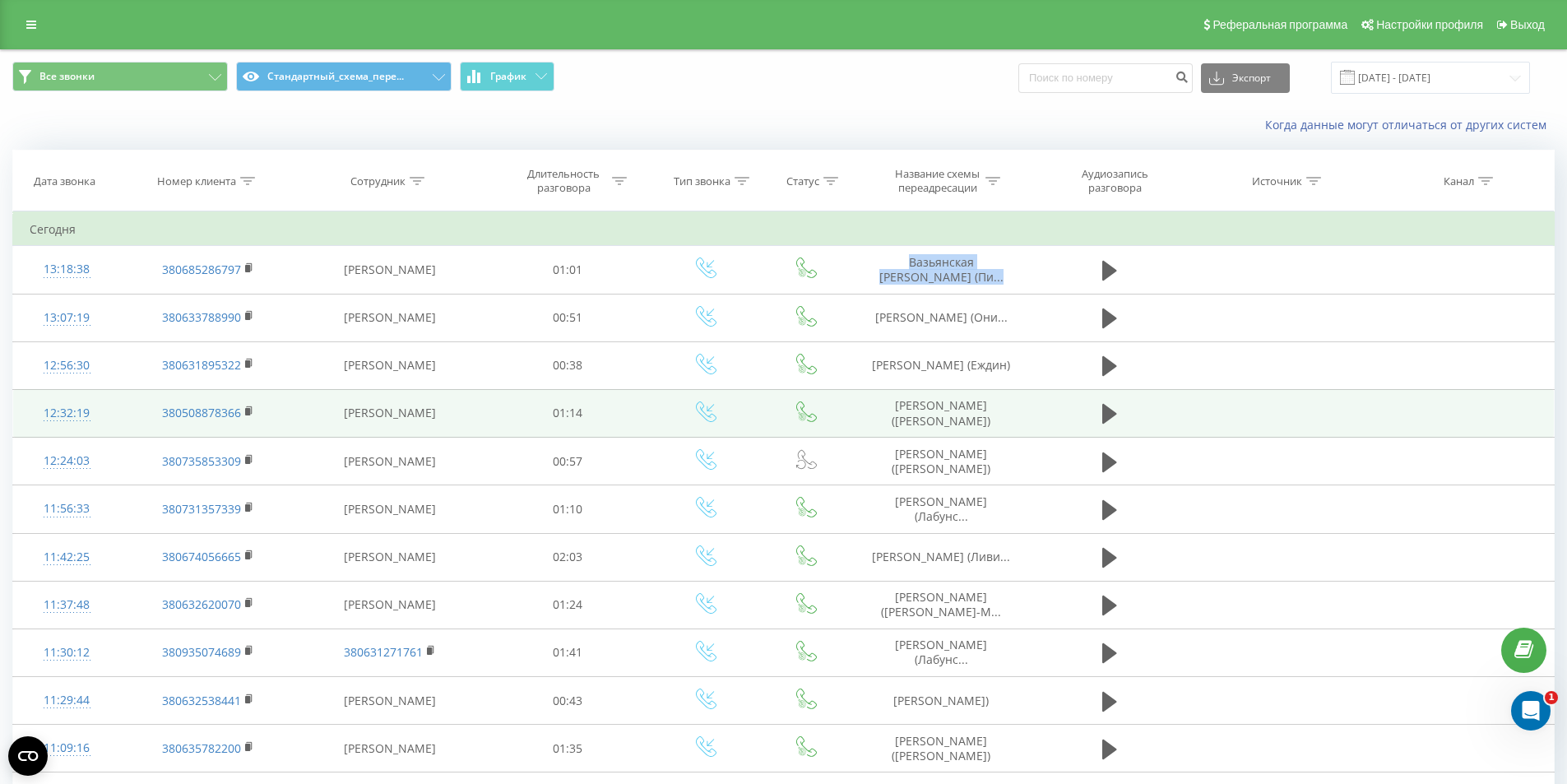
copy tr "Вазьянская [PERSON_NAME] (Пи..."
